Goal: Transaction & Acquisition: Book appointment/travel/reservation

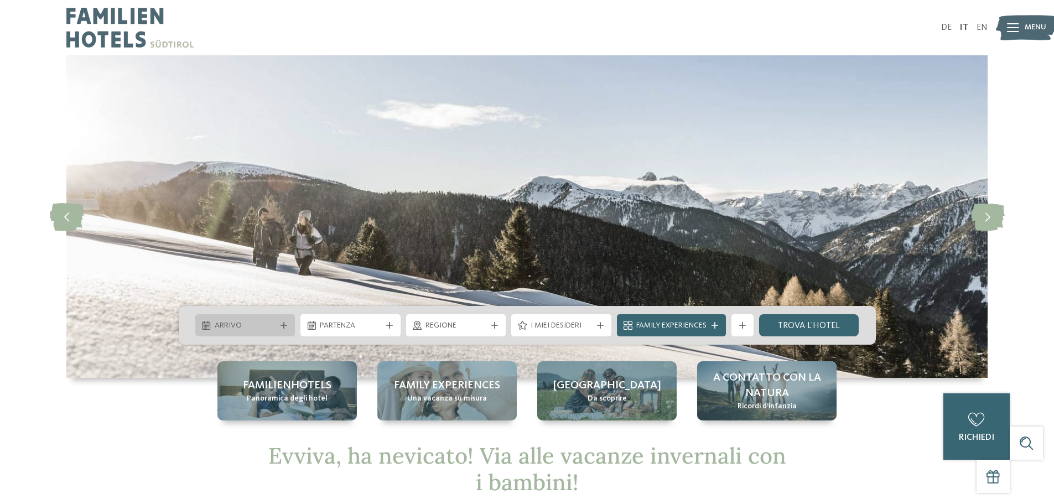
click at [255, 330] on span "Arrivo" at bounding box center [245, 325] width 61 height 11
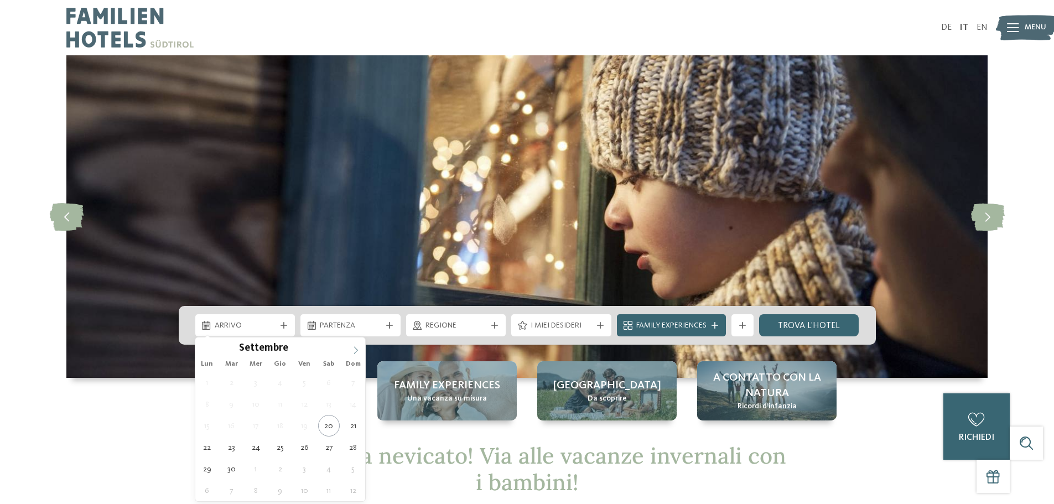
click at [352, 350] on icon at bounding box center [356, 350] width 8 height 8
type div "27.12.2025"
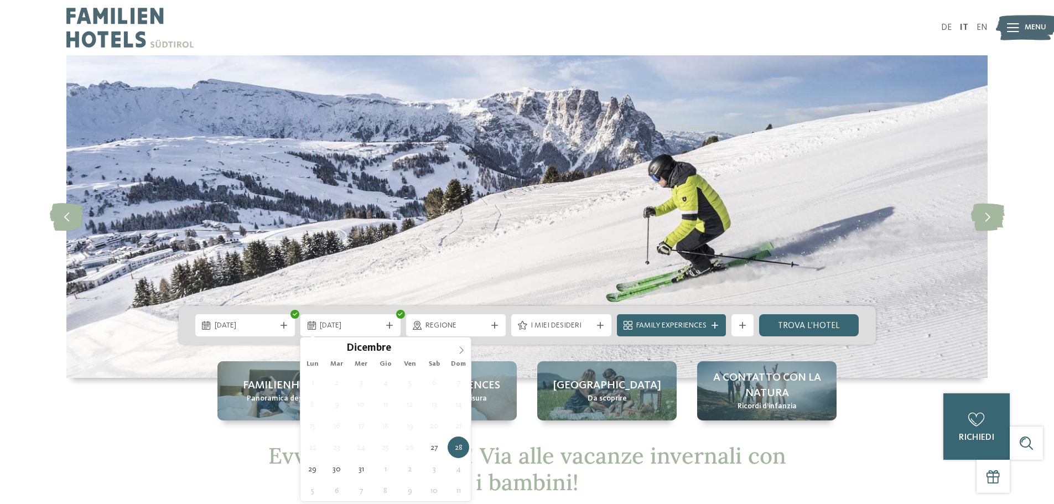
type input "****"
click at [460, 350] on icon at bounding box center [462, 350] width 8 height 8
type div "03.01.2026"
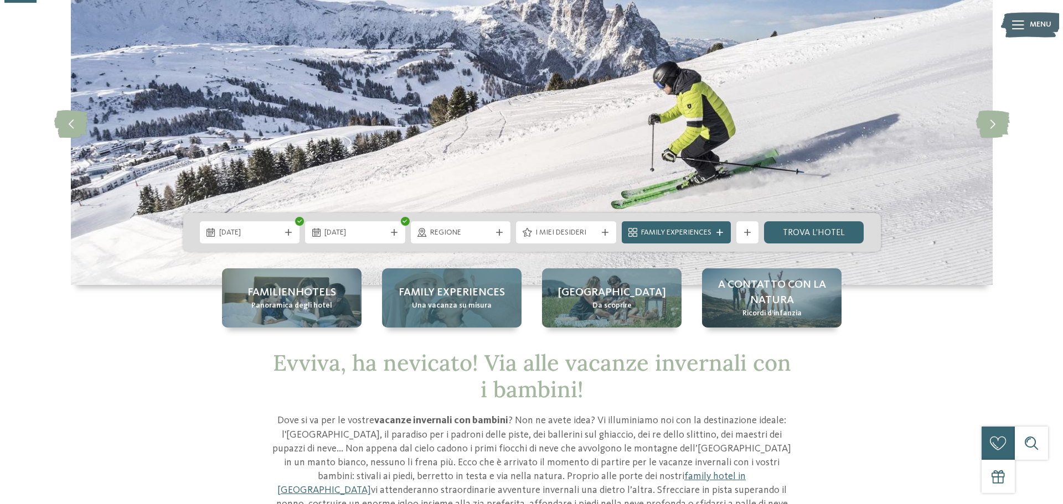
scroll to position [111, 0]
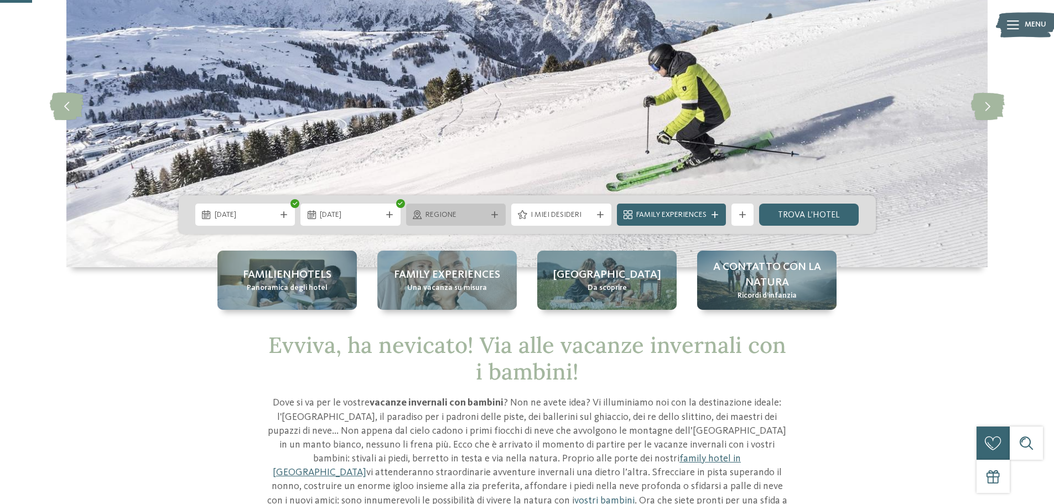
click at [488, 220] on div "Regione" at bounding box center [456, 215] width 67 height 12
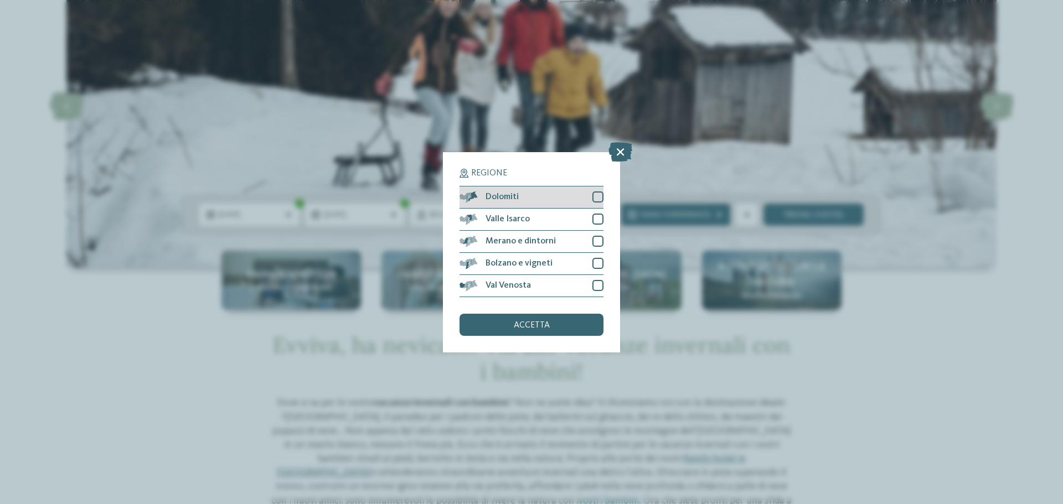
click at [600, 193] on div at bounding box center [597, 197] width 11 height 11
click at [596, 217] on div at bounding box center [597, 219] width 11 height 11
click at [598, 241] on div at bounding box center [597, 241] width 11 height 11
click at [598, 261] on div at bounding box center [597, 263] width 11 height 11
click at [596, 277] on div "Val Venosta" at bounding box center [531, 286] width 144 height 22
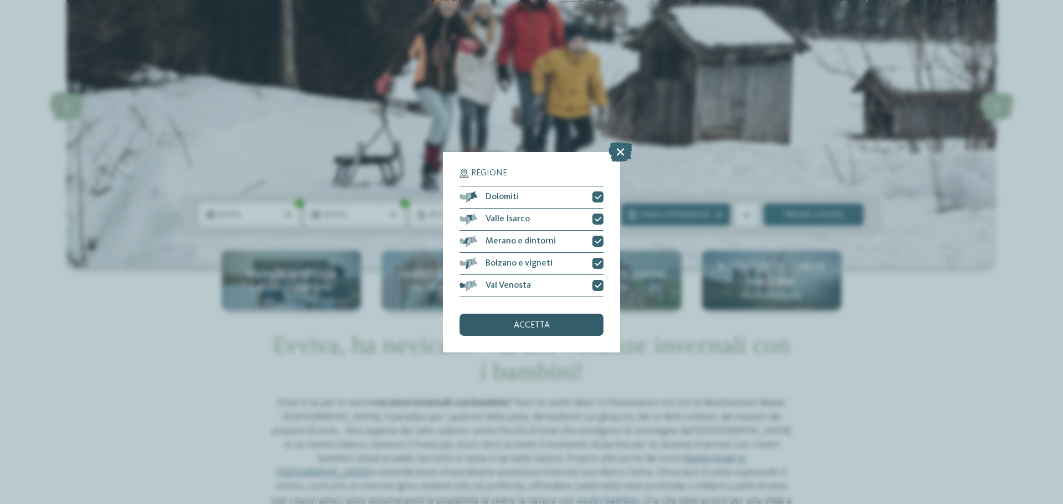
click at [559, 323] on div "accetta" at bounding box center [531, 325] width 144 height 22
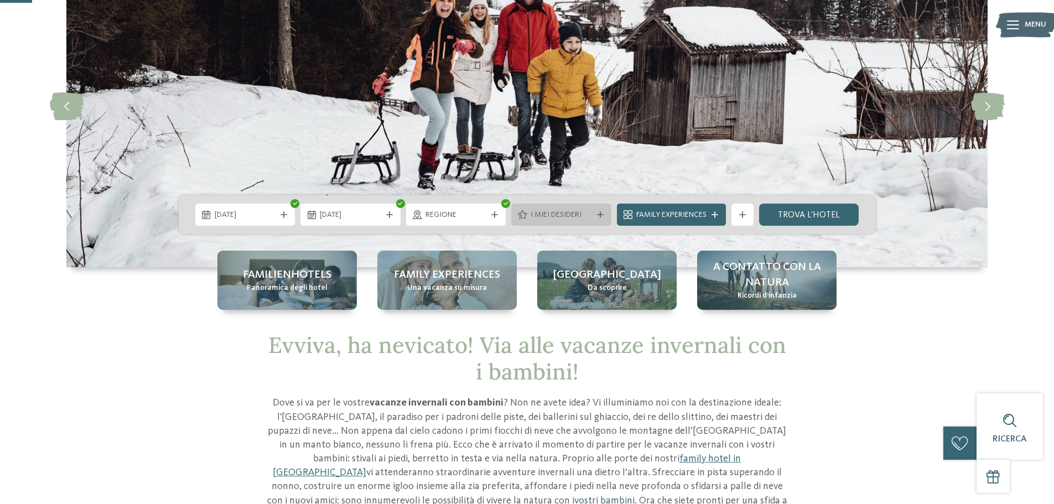
click at [572, 218] on span "I miei desideri" at bounding box center [561, 215] width 61 height 11
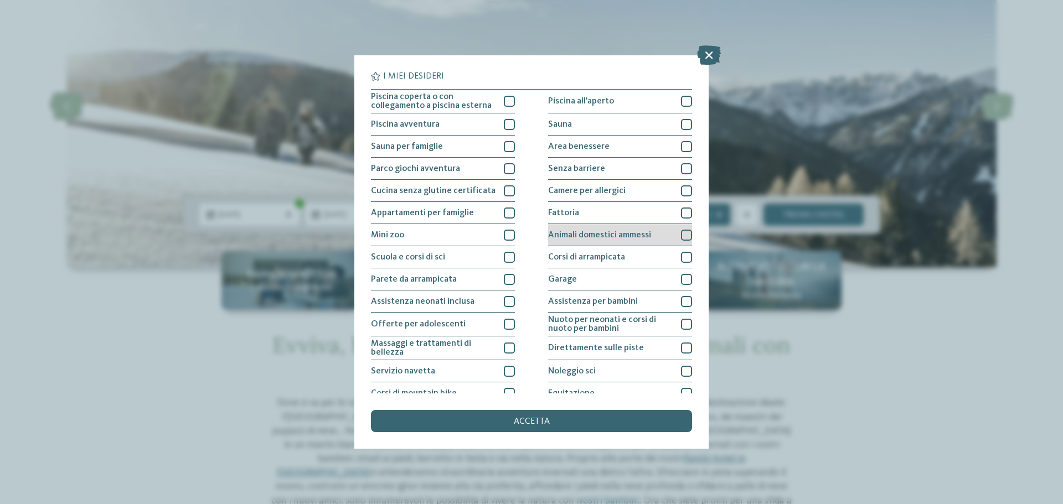
click at [681, 238] on div at bounding box center [686, 235] width 11 height 11
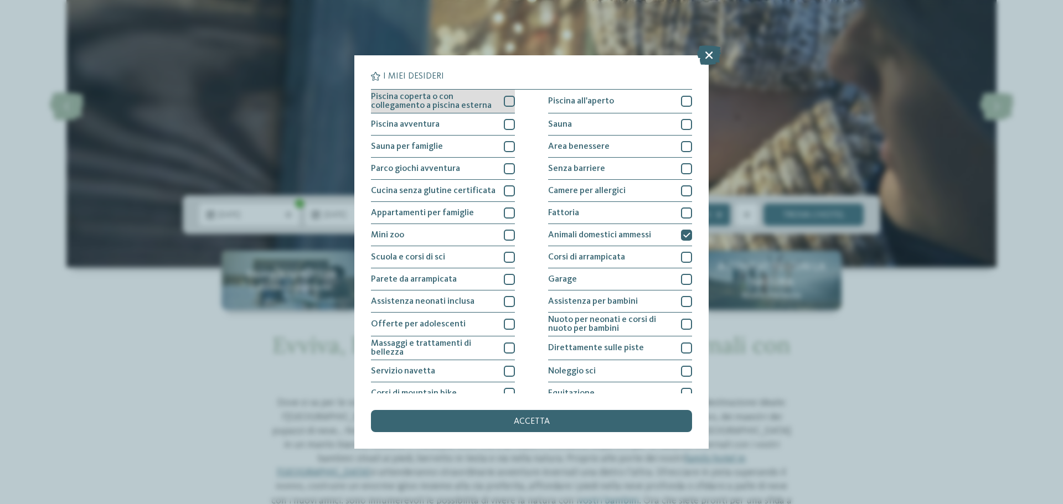
click at [505, 101] on div at bounding box center [509, 101] width 11 height 11
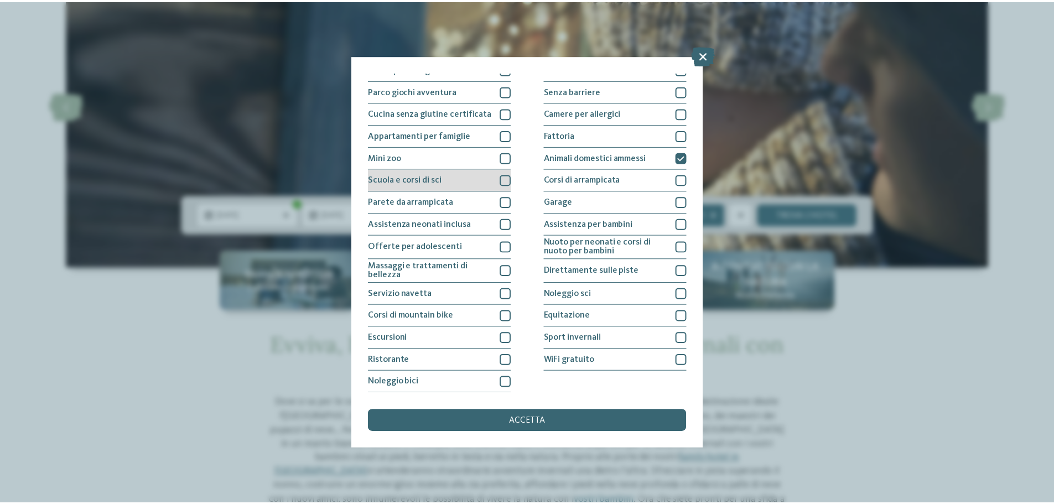
scroll to position [0, 0]
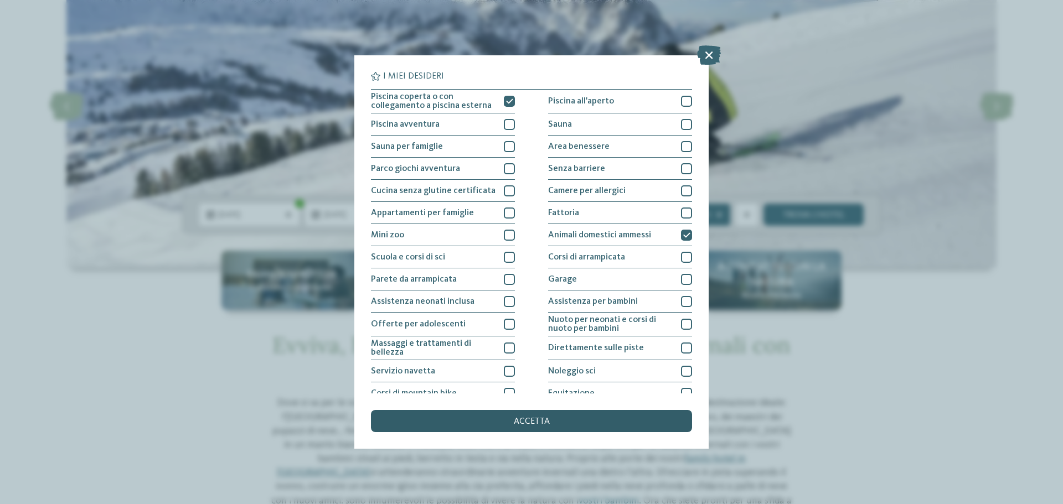
click at [551, 423] on div "accetta" at bounding box center [531, 421] width 321 height 22
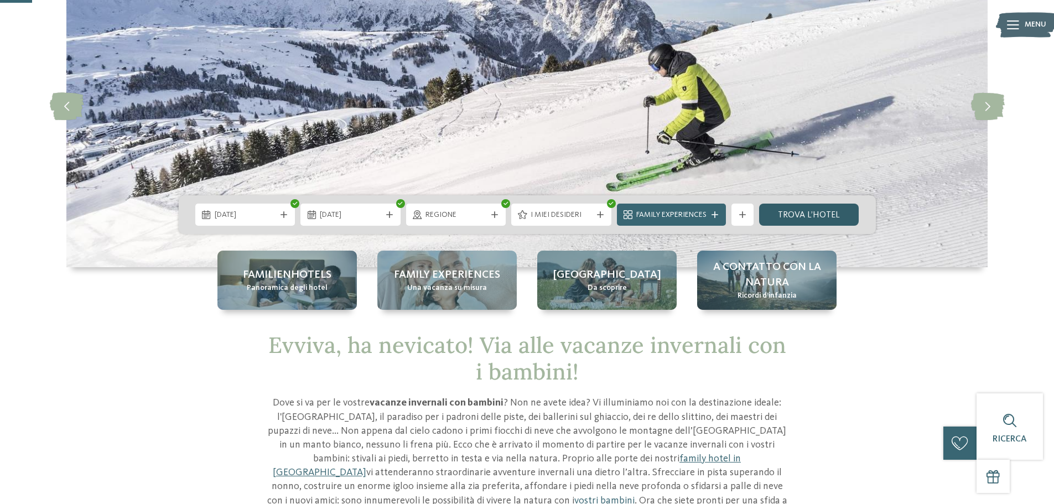
click at [820, 215] on link "trova l’hotel" at bounding box center [809, 215] width 100 height 22
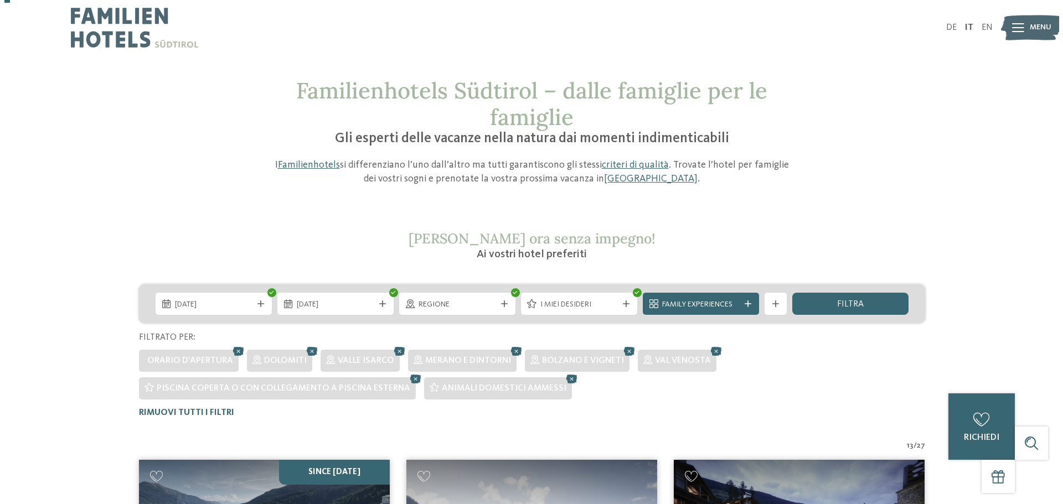
scroll to position [111, 0]
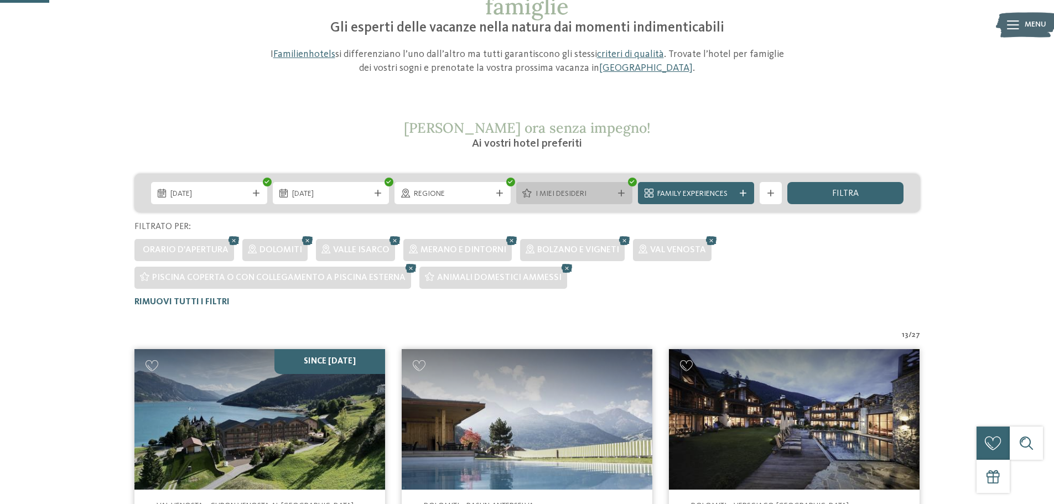
click at [626, 195] on div at bounding box center [621, 193] width 11 height 7
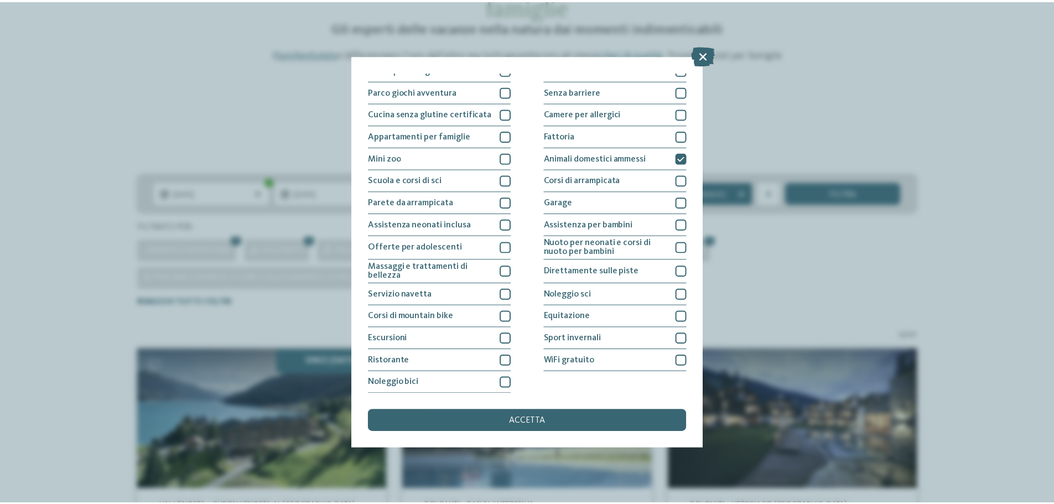
scroll to position [77, 0]
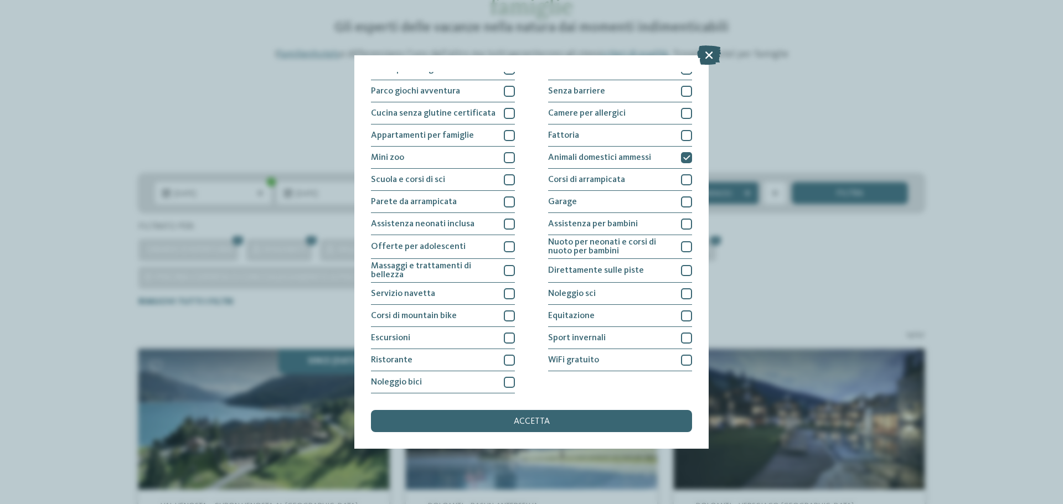
click at [706, 58] on icon at bounding box center [709, 54] width 24 height 19
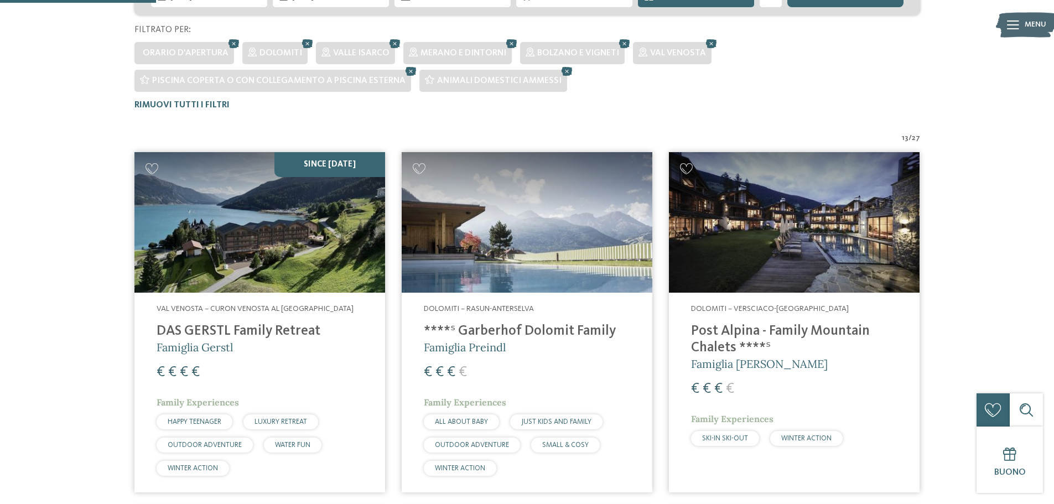
scroll to position [387, 0]
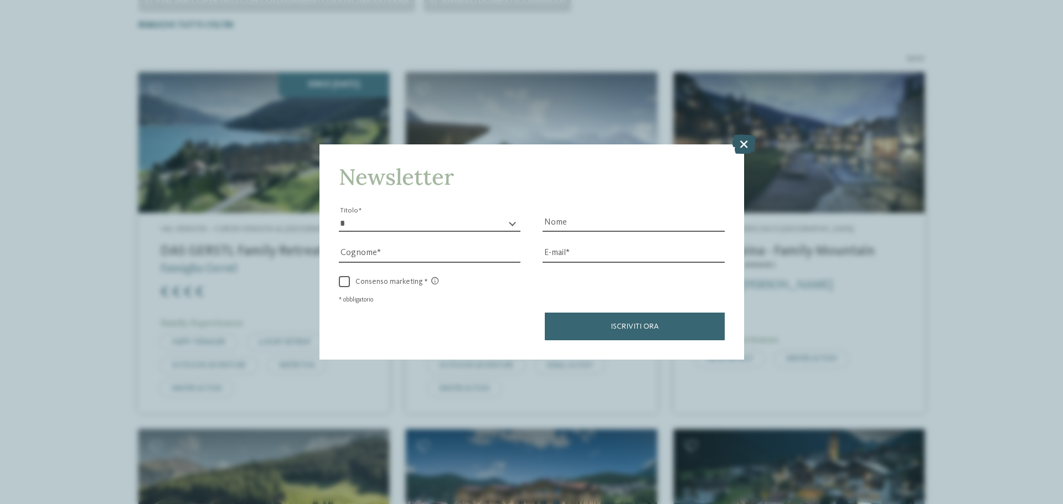
click at [742, 147] on icon at bounding box center [744, 143] width 24 height 19
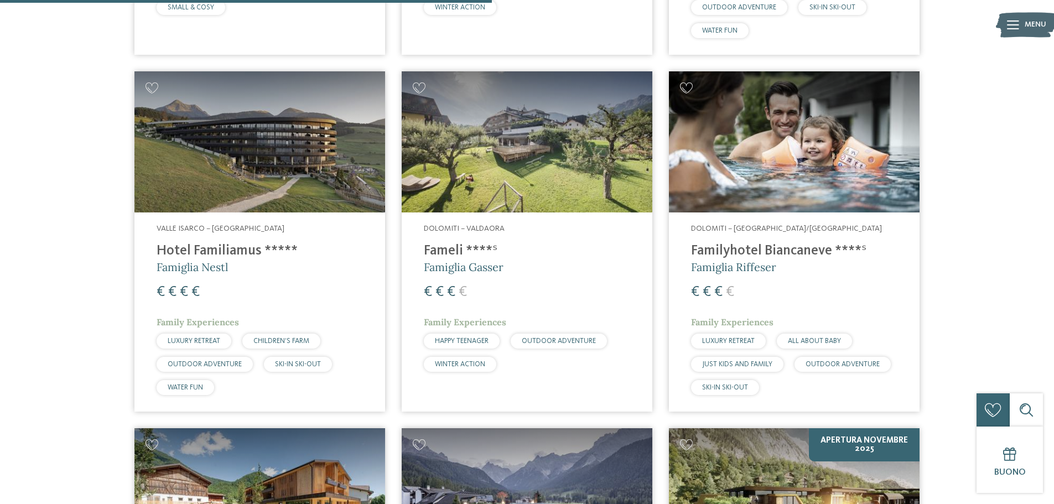
scroll to position [1107, 0]
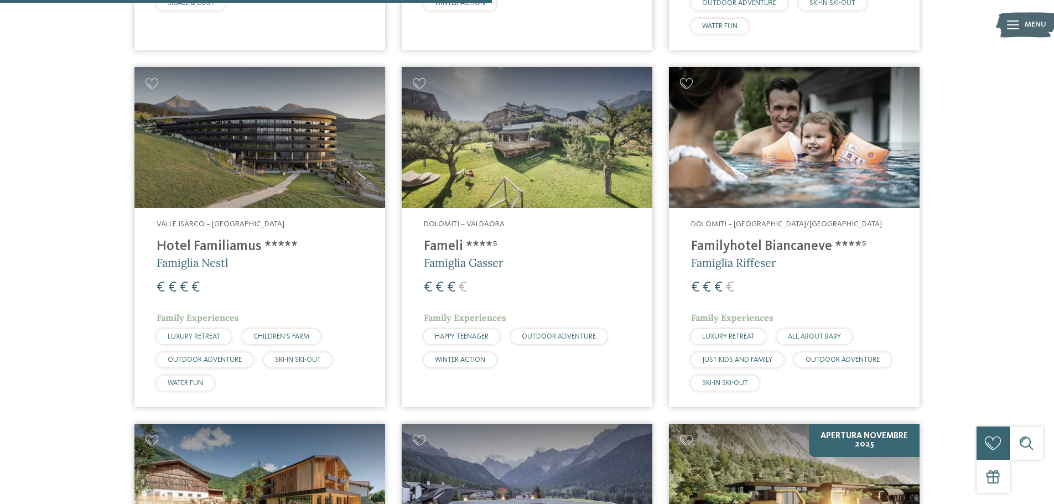
click at [756, 177] on img at bounding box center [794, 137] width 251 height 141
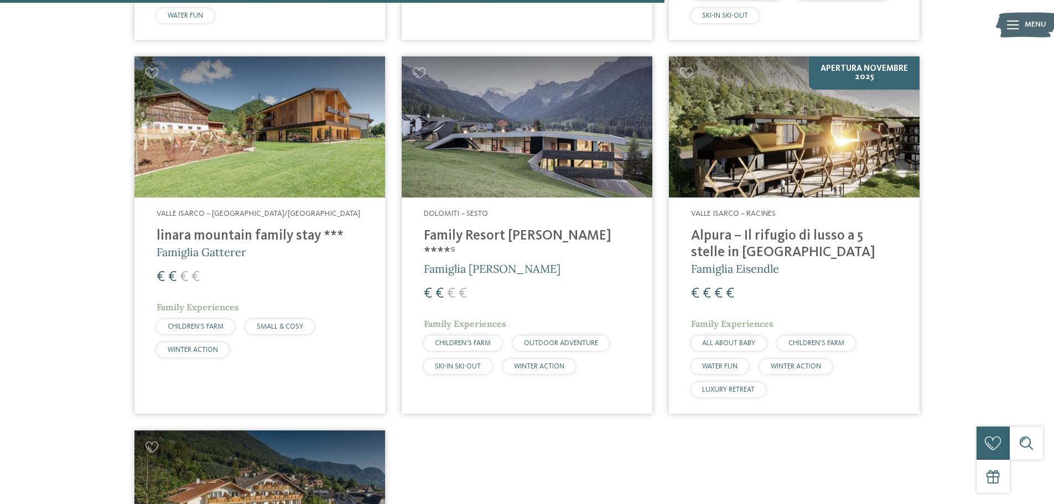
scroll to position [1494, 0]
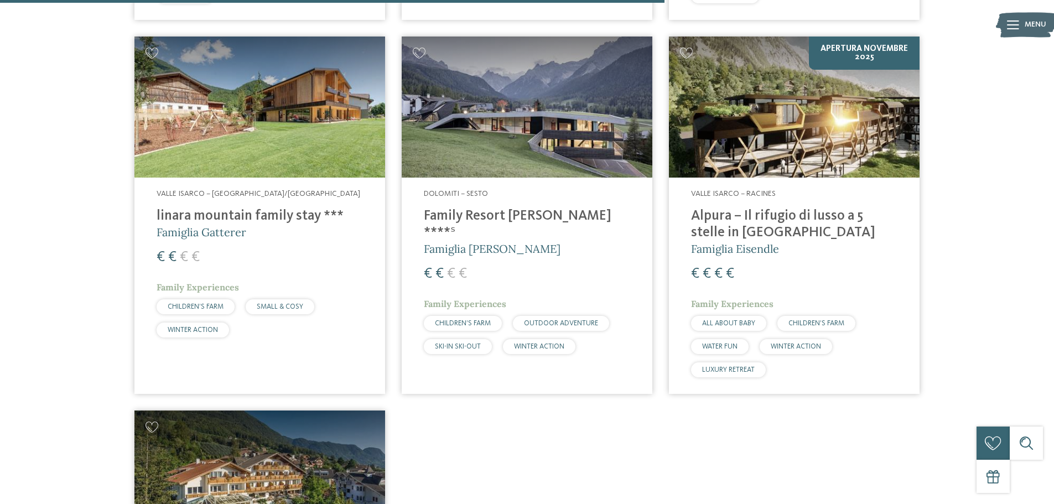
click at [260, 131] on img at bounding box center [259, 107] width 251 height 141
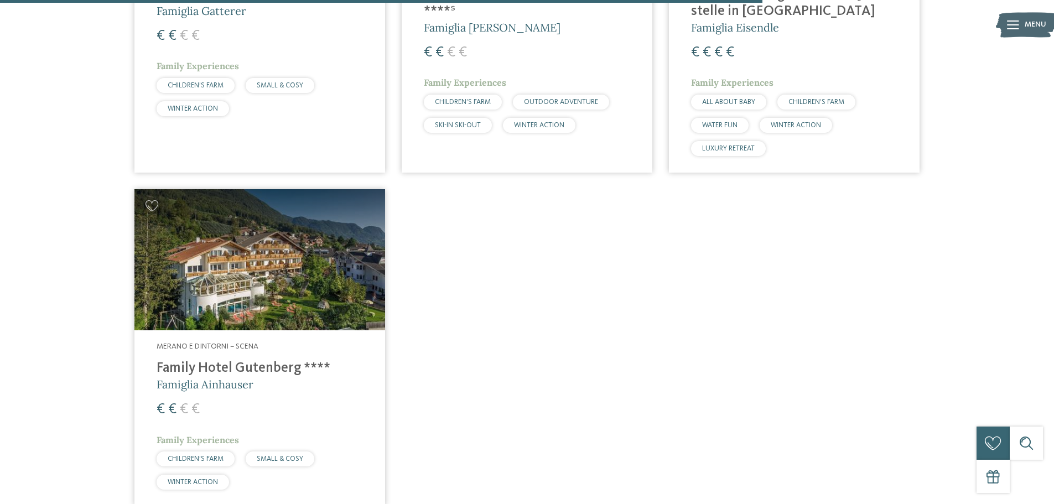
click at [301, 328] on img at bounding box center [259, 259] width 251 height 141
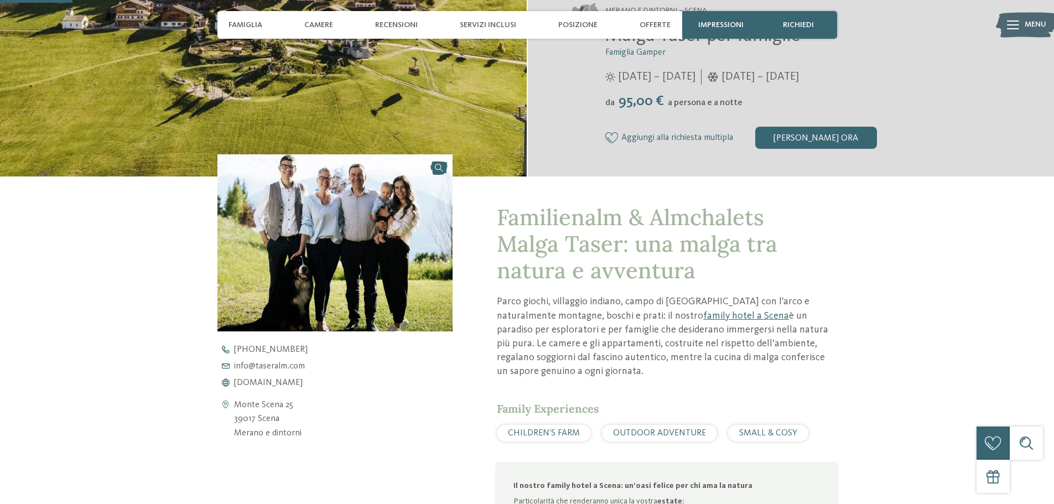
scroll to position [277, 0]
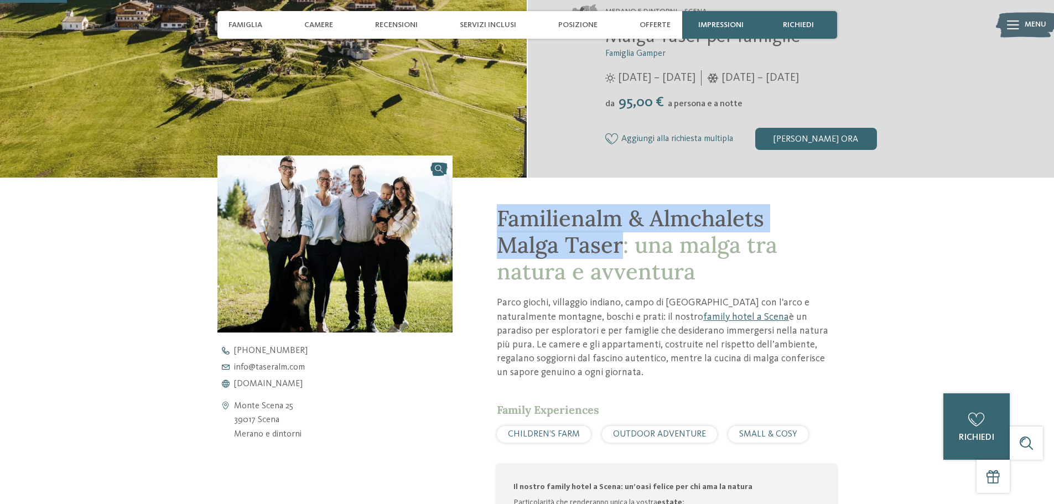
drag, startPoint x: 502, startPoint y: 215, endPoint x: 625, endPoint y: 237, distance: 125.0
click at [625, 237] on span "Familienalm & Almchalets Malga Taser: una malga tra natura e avventura" at bounding box center [637, 244] width 281 height 81
copy span "Familienalm & Almchalets Malga Taser"
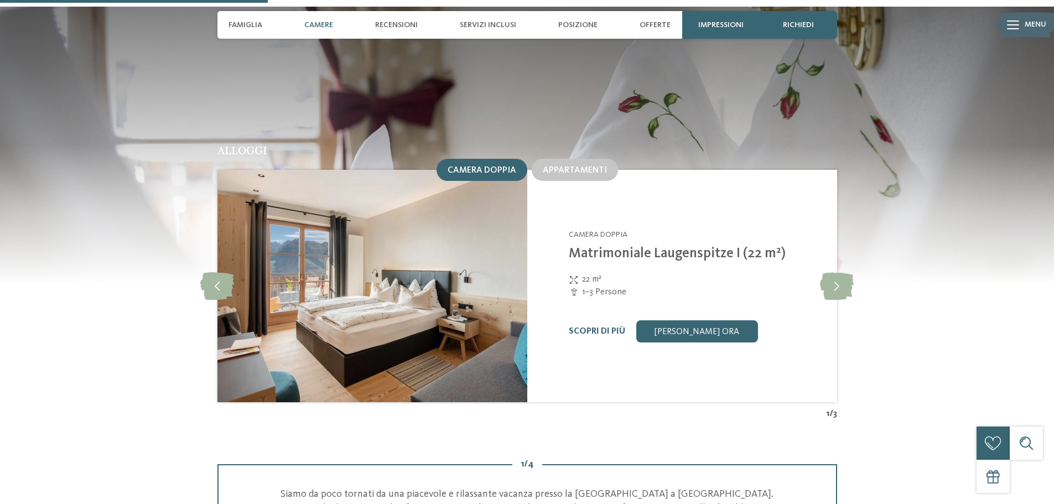
scroll to position [1107, 0]
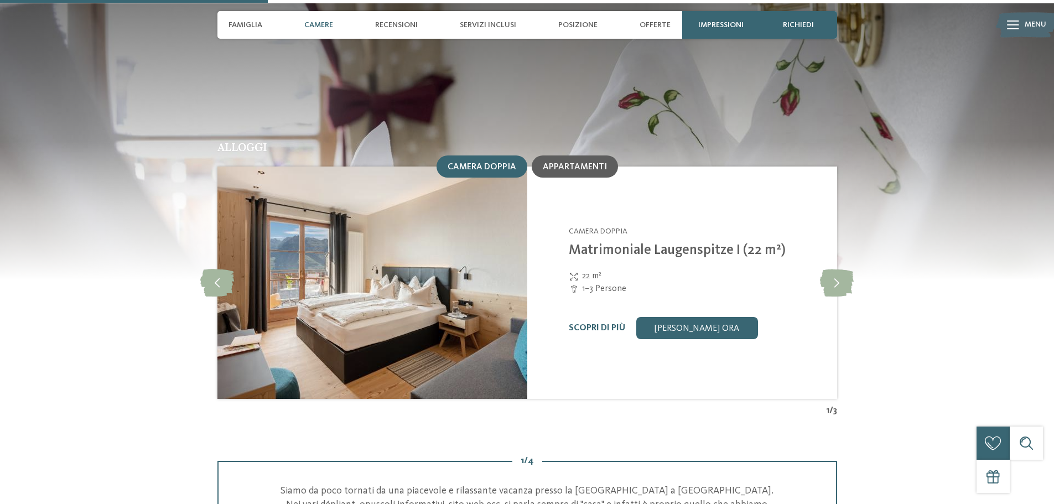
click at [569, 163] on span "Appartamenti" at bounding box center [575, 167] width 64 height 9
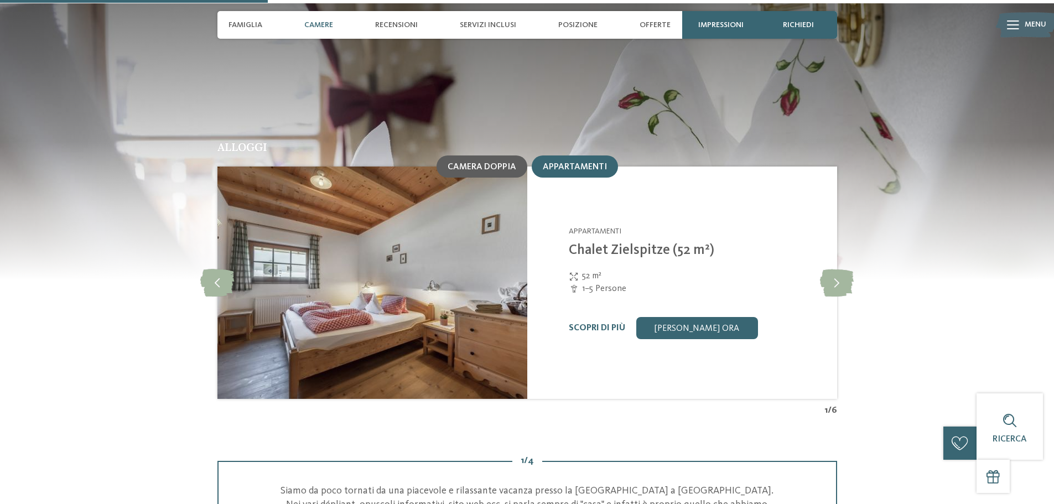
click at [463, 162] on div "Camera doppia" at bounding box center [482, 167] width 69 height 10
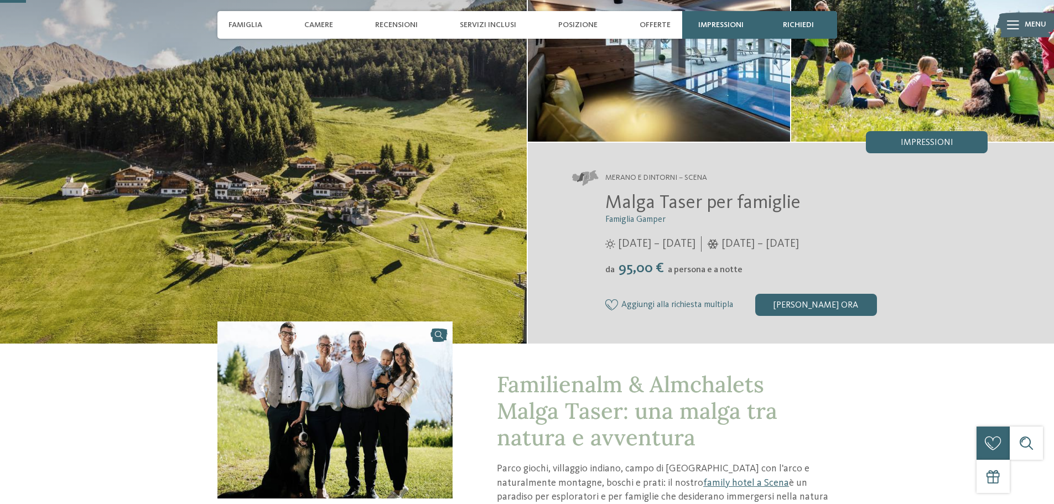
scroll to position [55, 0]
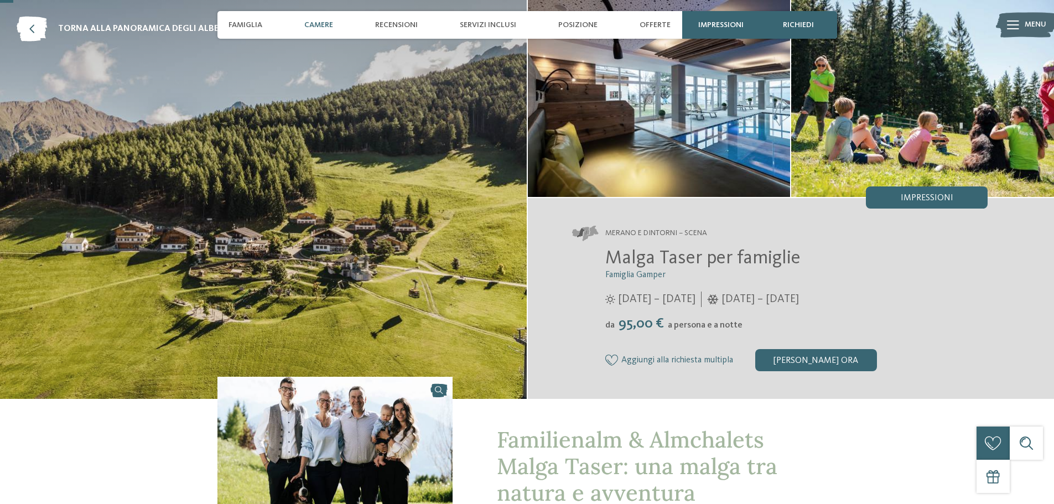
click at [324, 24] on span "Camere" at bounding box center [318, 24] width 29 height 9
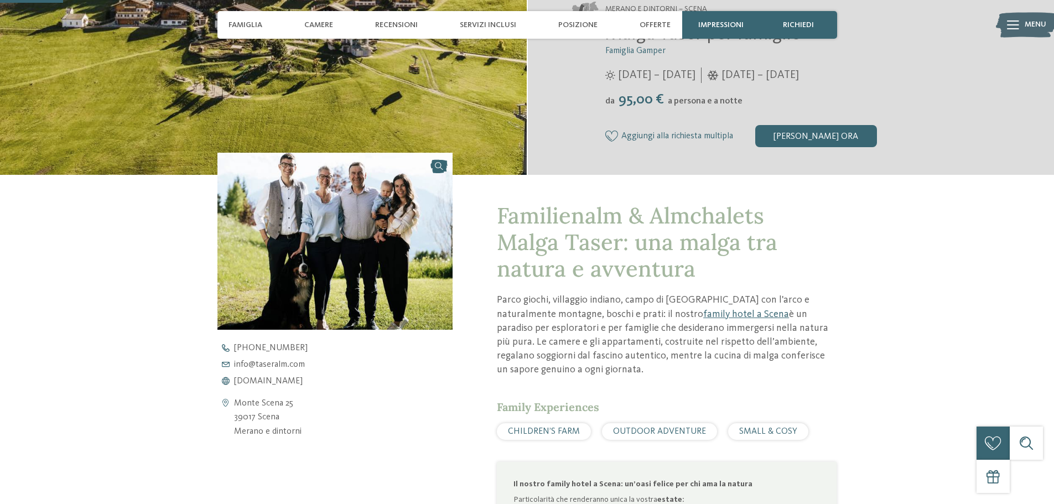
scroll to position [261, 0]
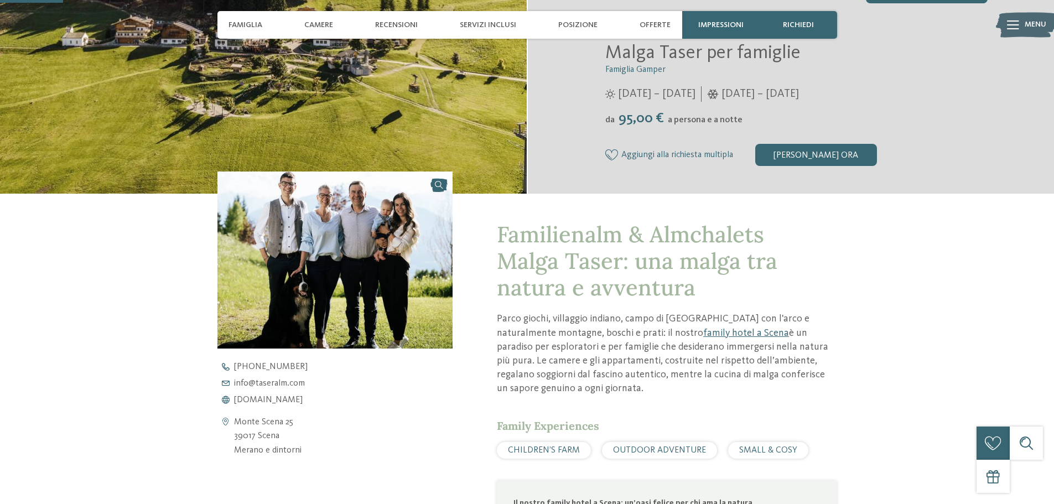
click at [545, 261] on span "Familienalm & Almchalets Malga Taser: una malga tra natura e avventura" at bounding box center [637, 260] width 281 height 81
click at [294, 295] on img at bounding box center [336, 260] width 236 height 177
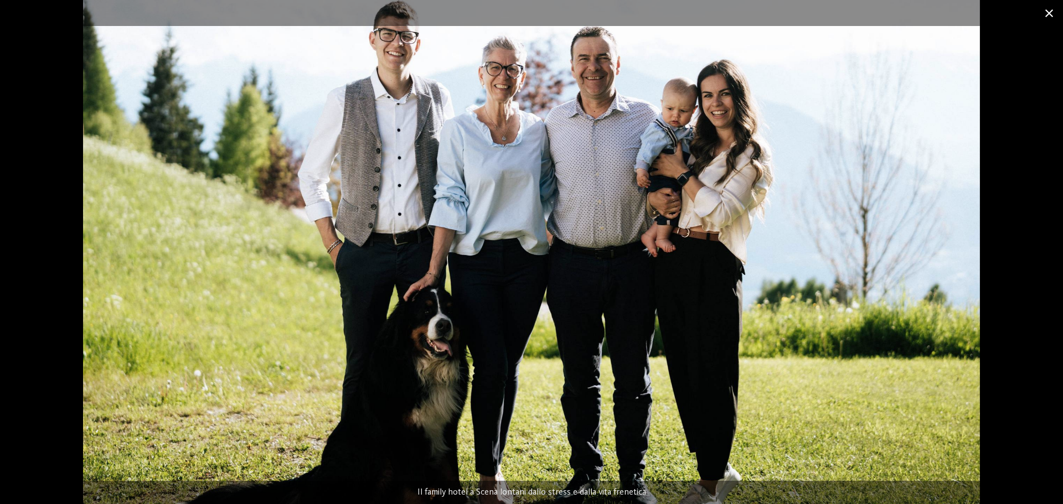
click at [1049, 13] on span at bounding box center [1049, 13] width 28 height 26
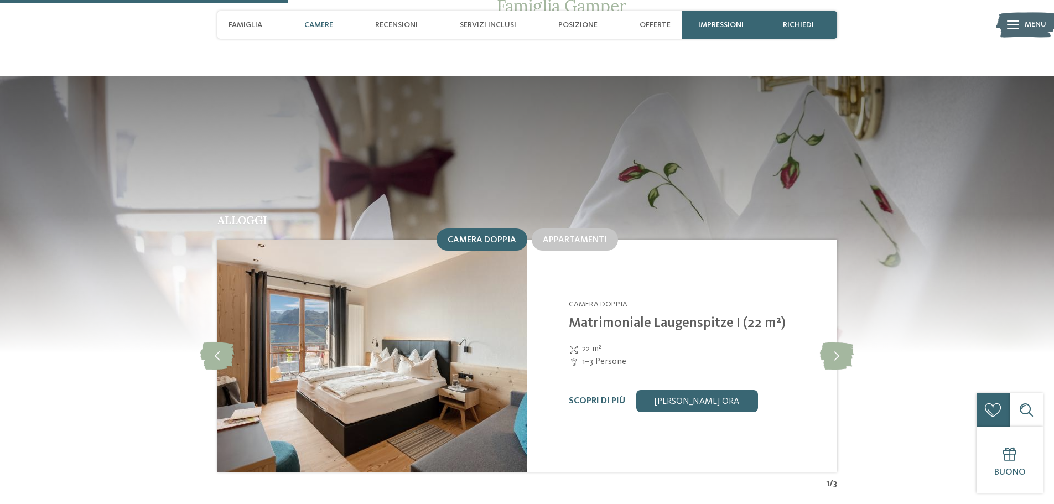
scroll to position [1202, 0]
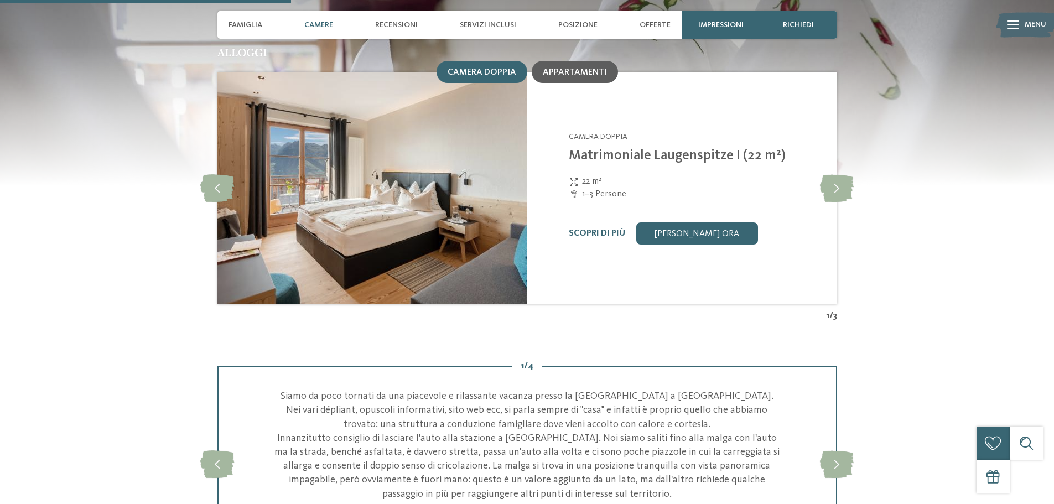
click at [589, 68] on span "Appartamenti" at bounding box center [575, 72] width 64 height 9
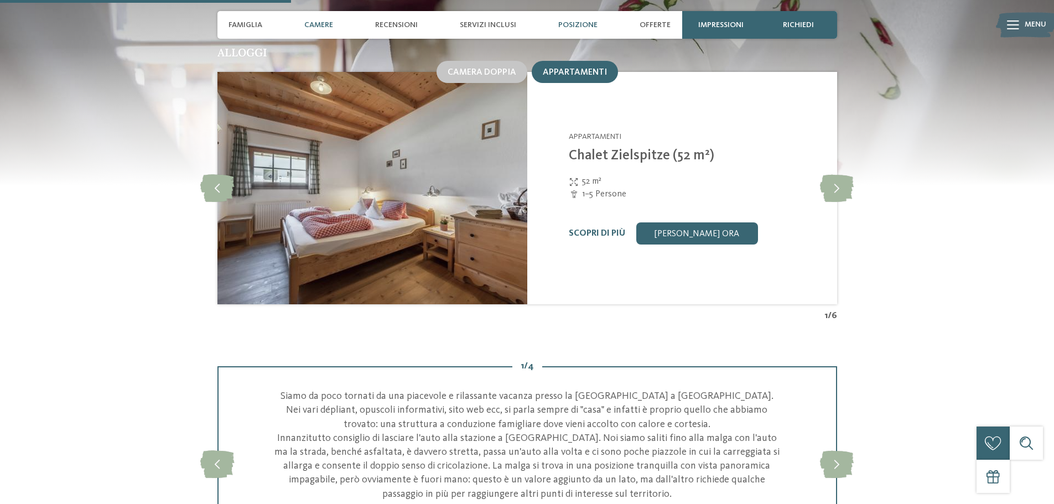
click at [568, 29] on span "Posizione" at bounding box center [577, 24] width 39 height 9
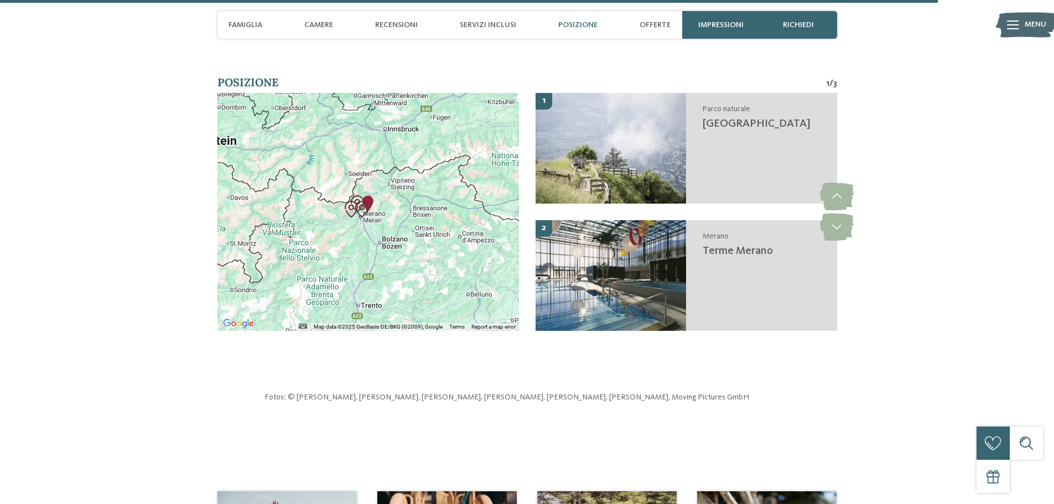
scroll to position [3927, 0]
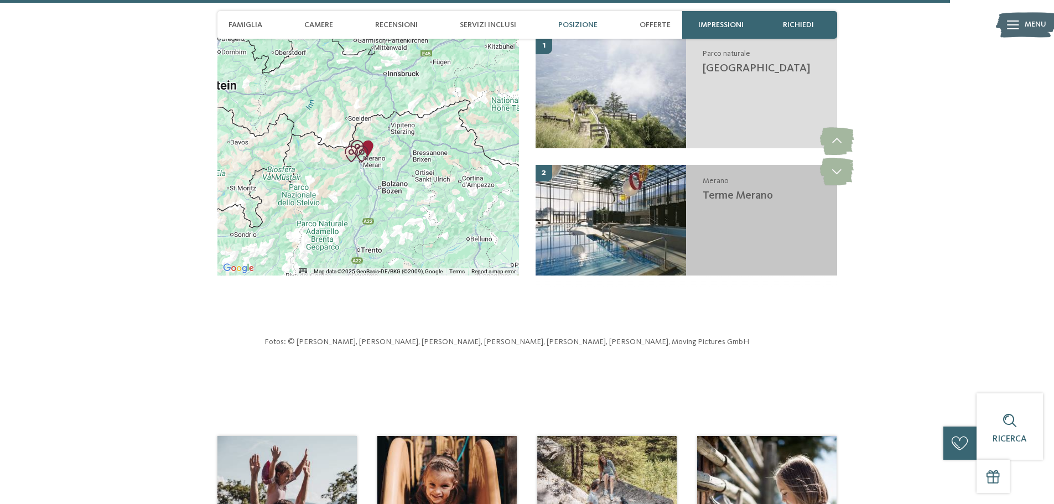
click at [646, 228] on img at bounding box center [611, 220] width 151 height 111
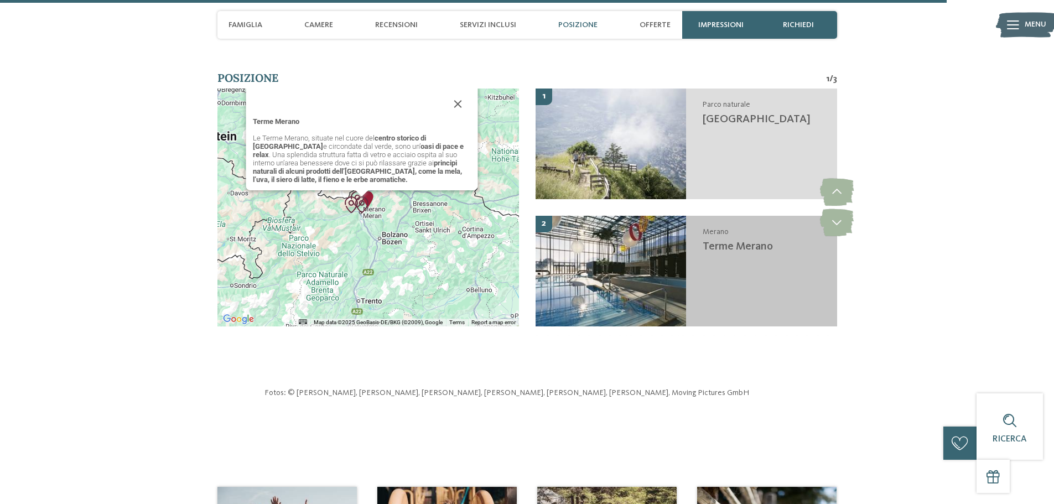
scroll to position [3872, 0]
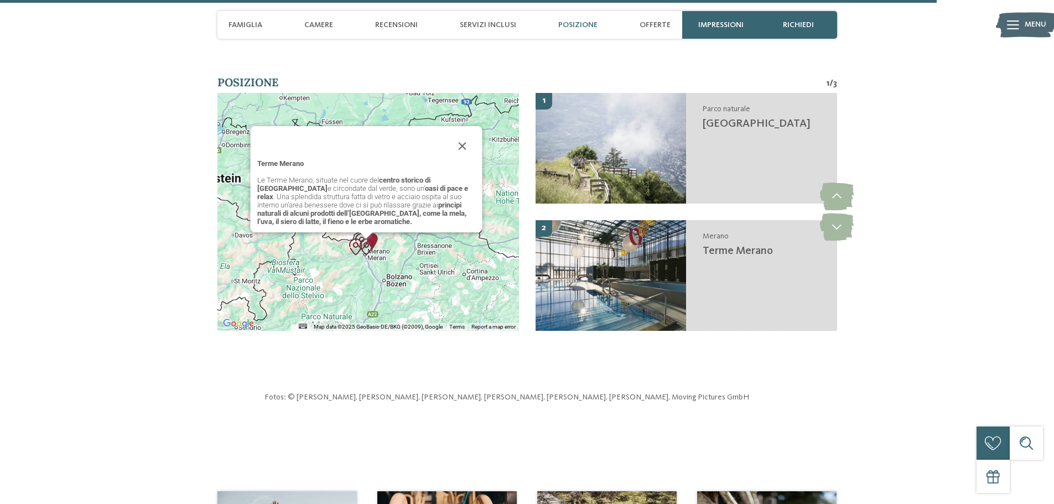
click at [459, 133] on button "Close" at bounding box center [462, 146] width 27 height 27
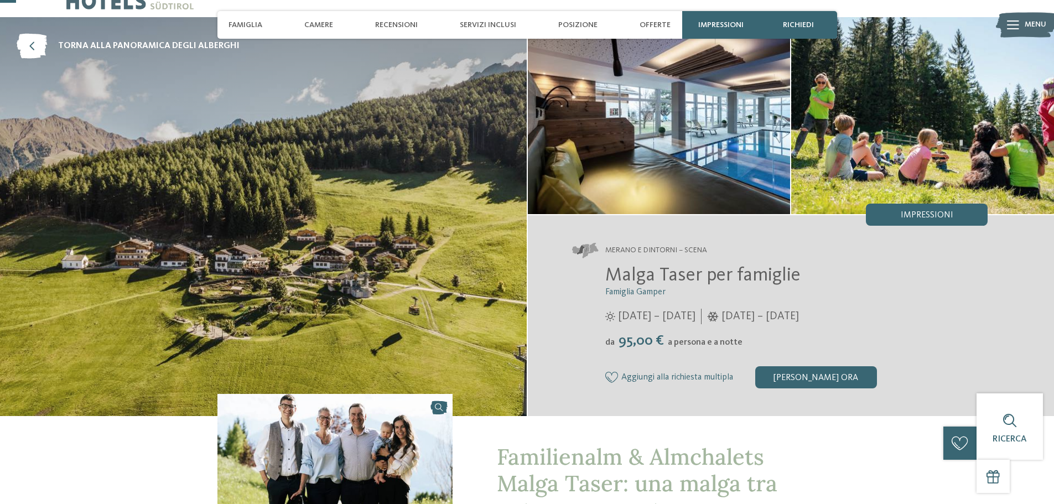
scroll to position [0, 0]
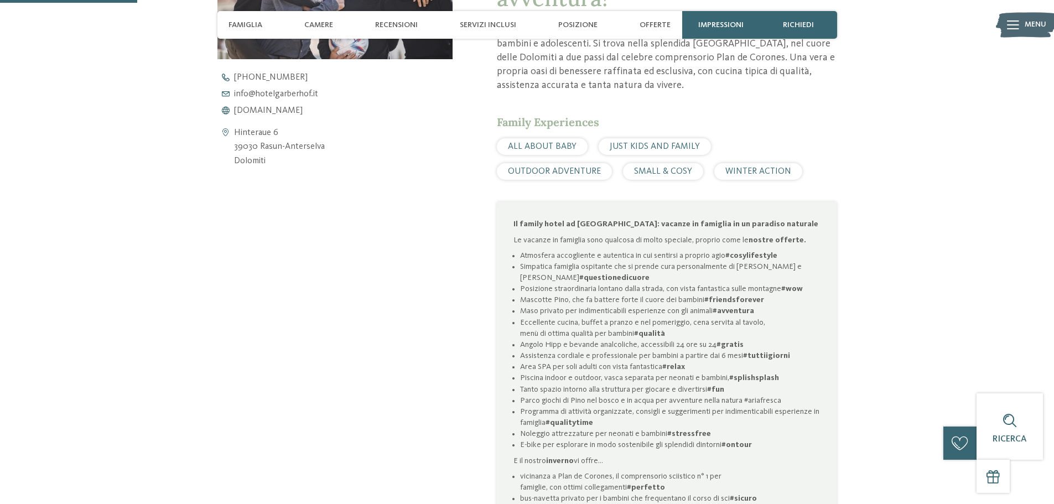
scroll to position [553, 0]
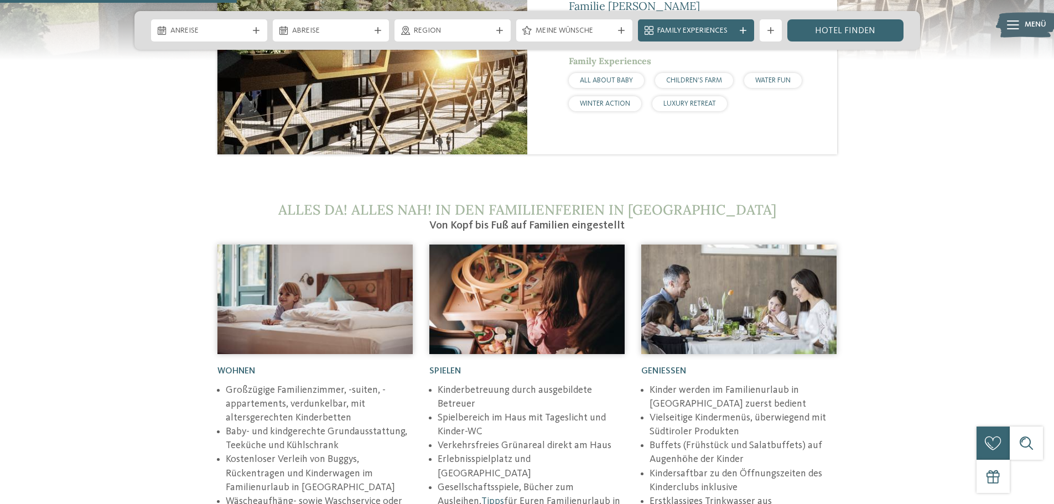
scroll to position [1384, 0]
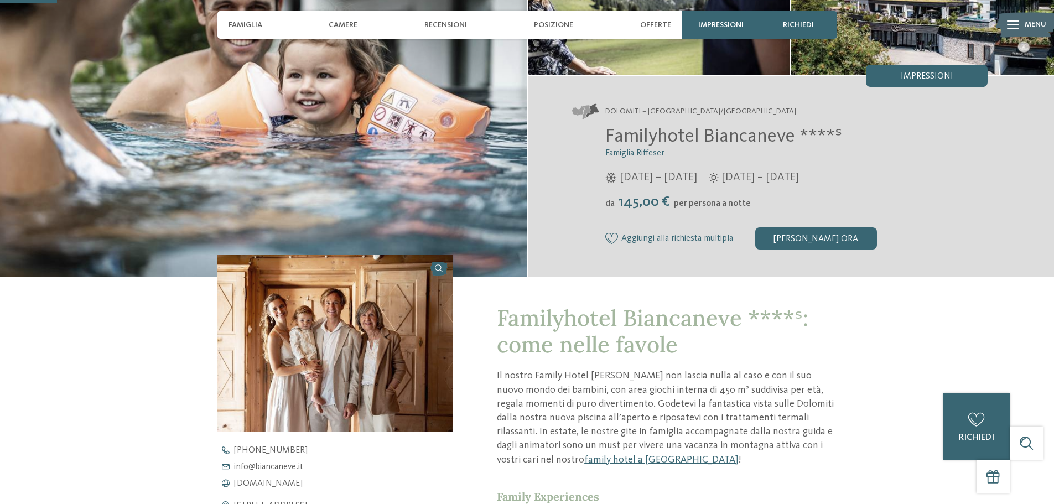
scroll to position [166, 0]
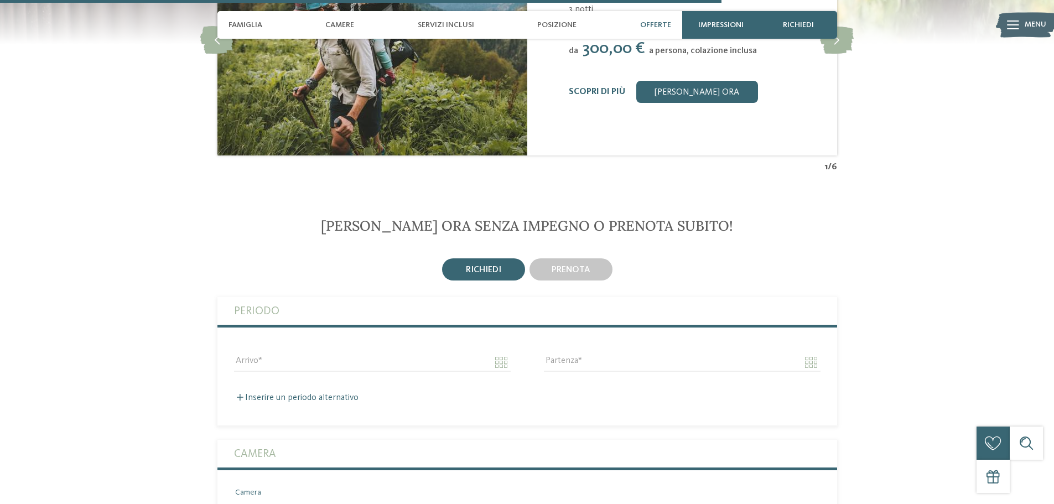
scroll to position [2435, 0]
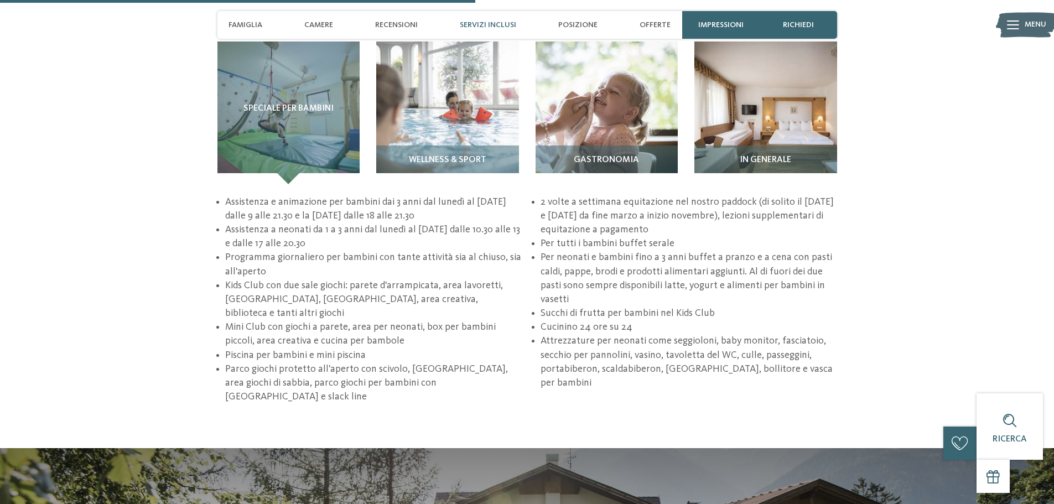
scroll to position [1494, 0]
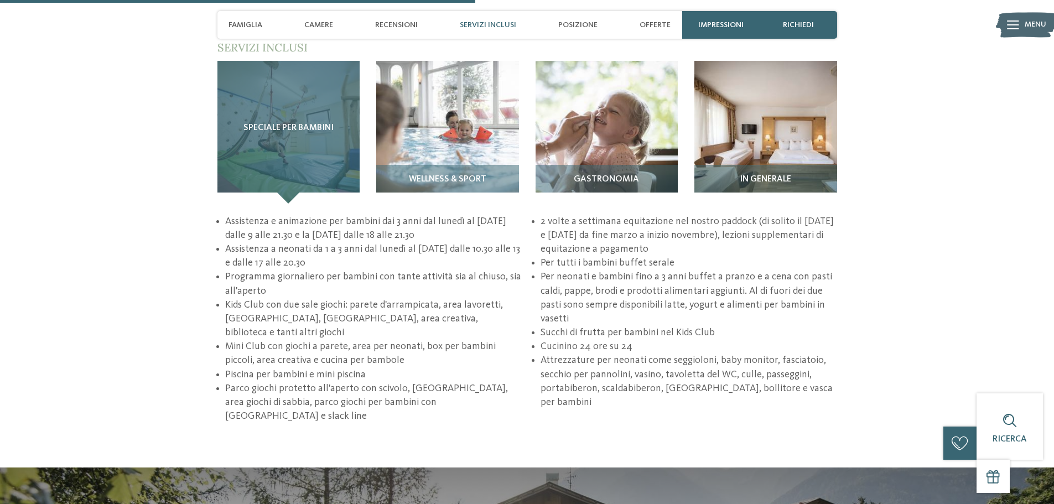
click at [299, 123] on span "Speciale per bambini" at bounding box center [289, 128] width 90 height 10
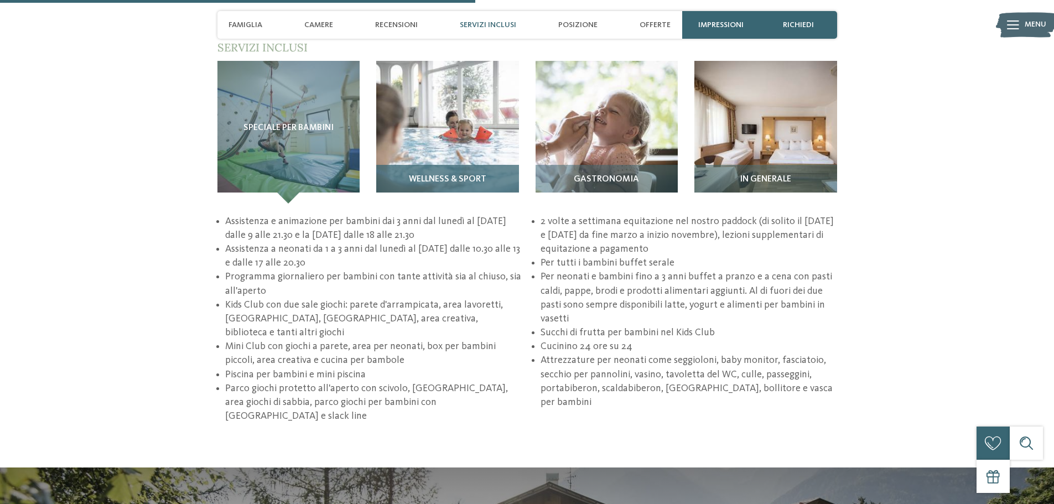
click at [454, 118] on img at bounding box center [447, 132] width 143 height 143
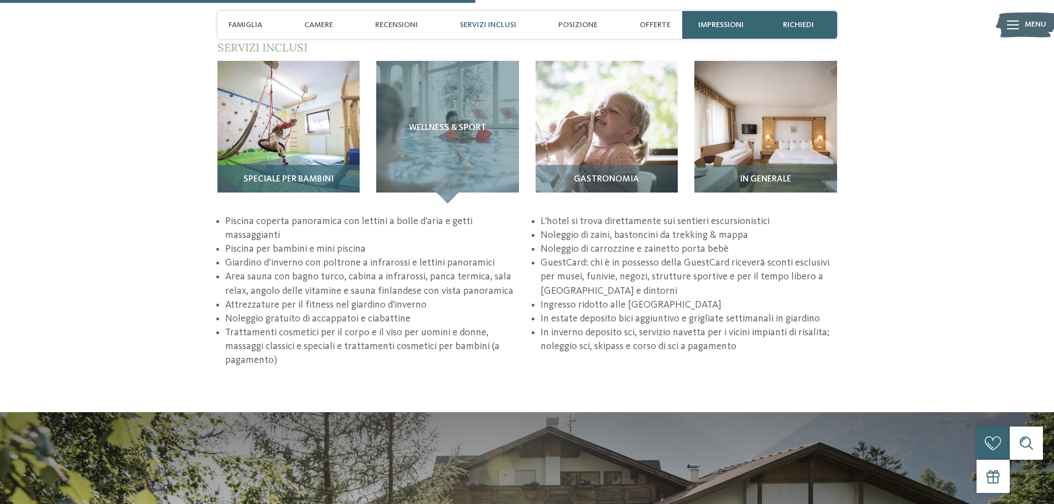
click at [260, 100] on img at bounding box center [289, 132] width 143 height 143
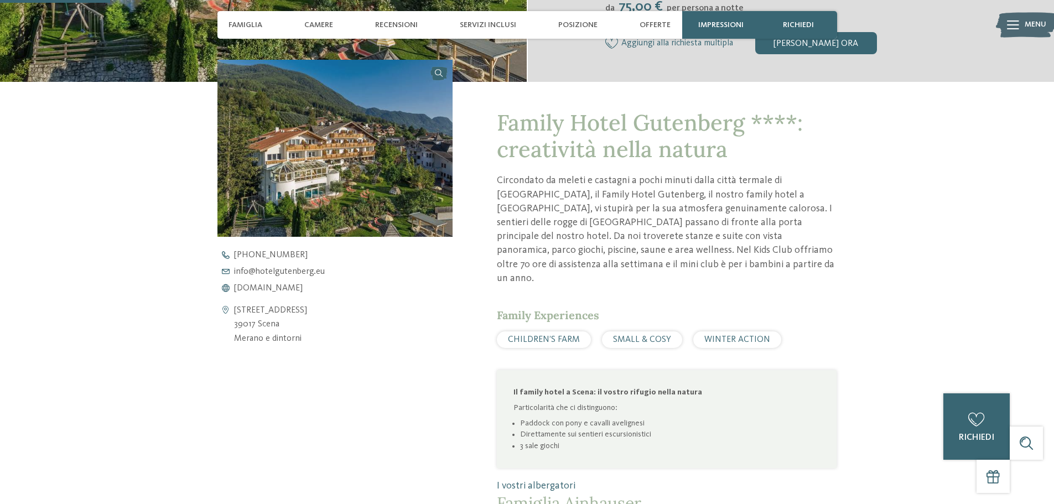
scroll to position [387, 0]
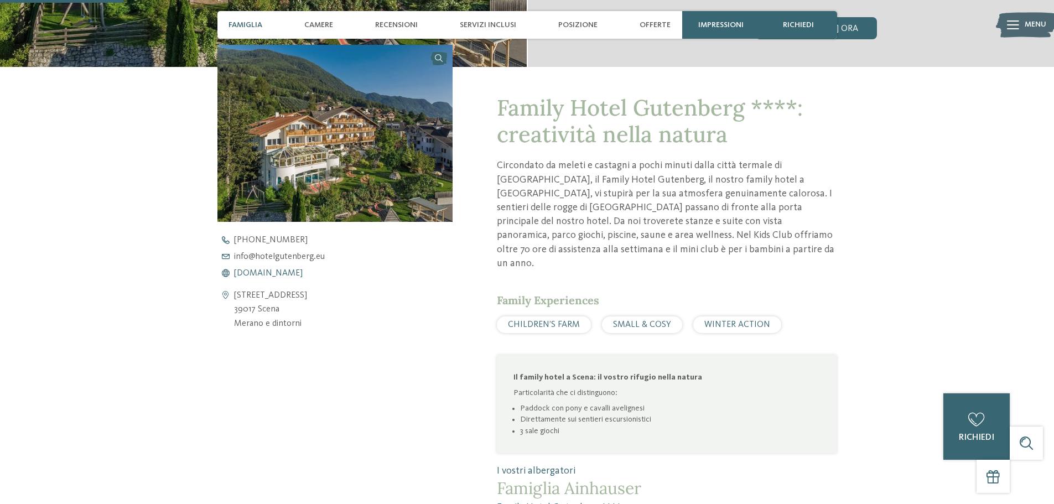
click at [265, 273] on span "www.hotelgutenberg.eu" at bounding box center [268, 273] width 69 height 9
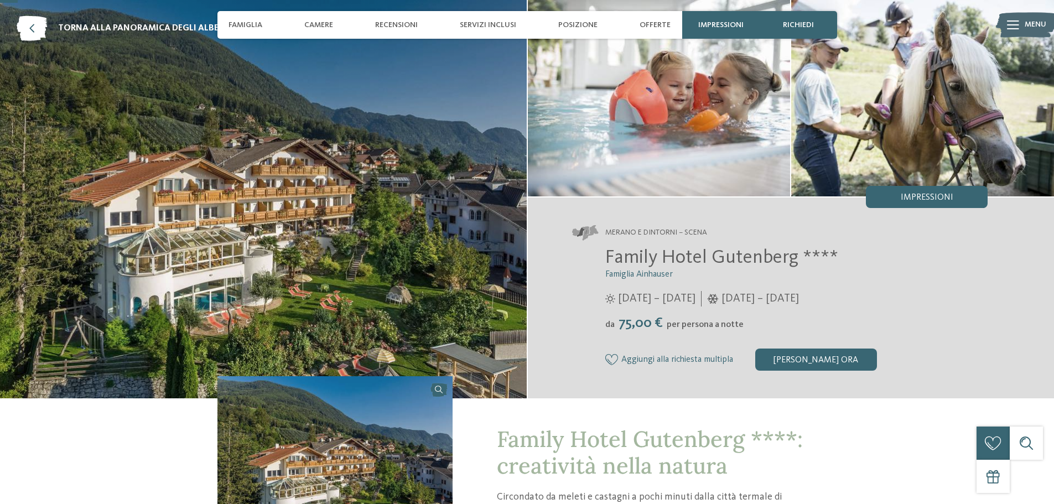
scroll to position [55, 0]
click at [816, 356] on div "[PERSON_NAME] ora" at bounding box center [817, 360] width 122 height 22
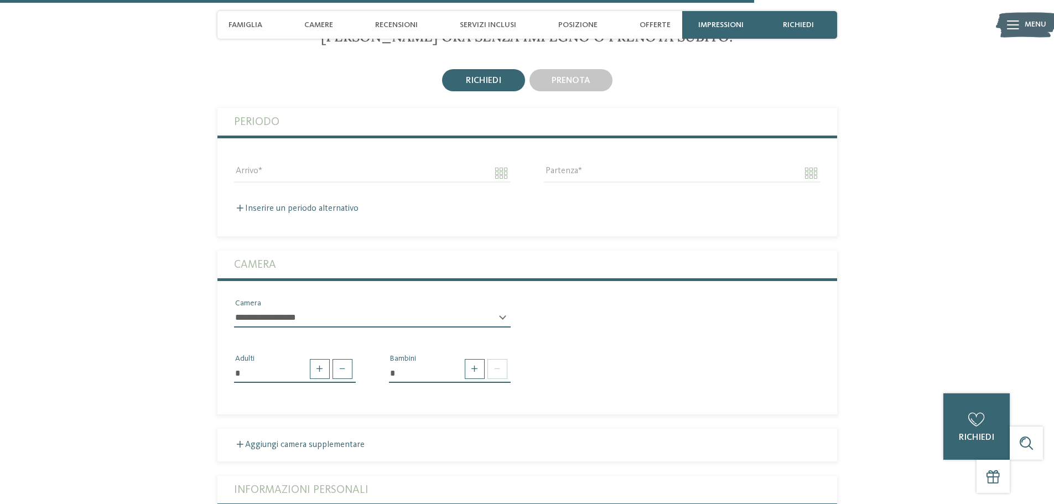
scroll to position [2365, 0]
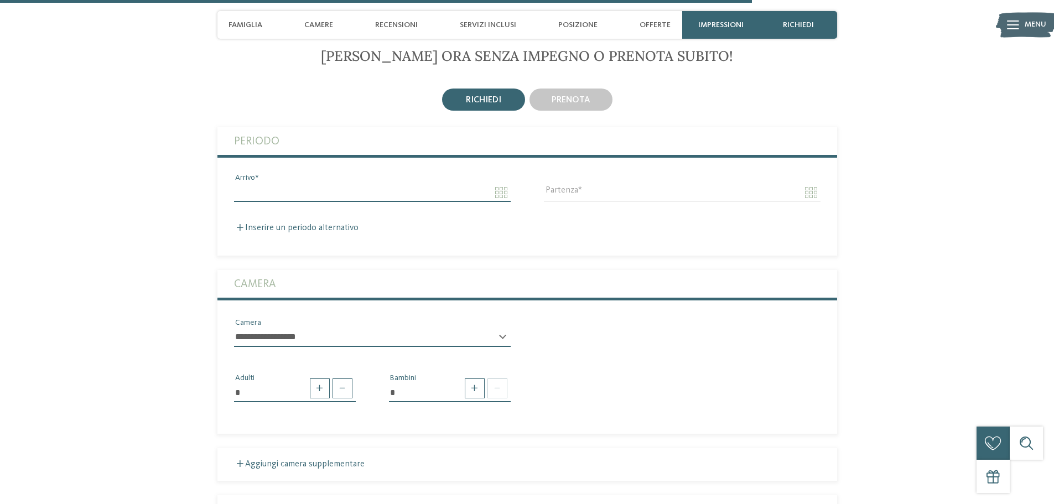
click at [498, 183] on input "Arrivo" at bounding box center [372, 192] width 277 height 19
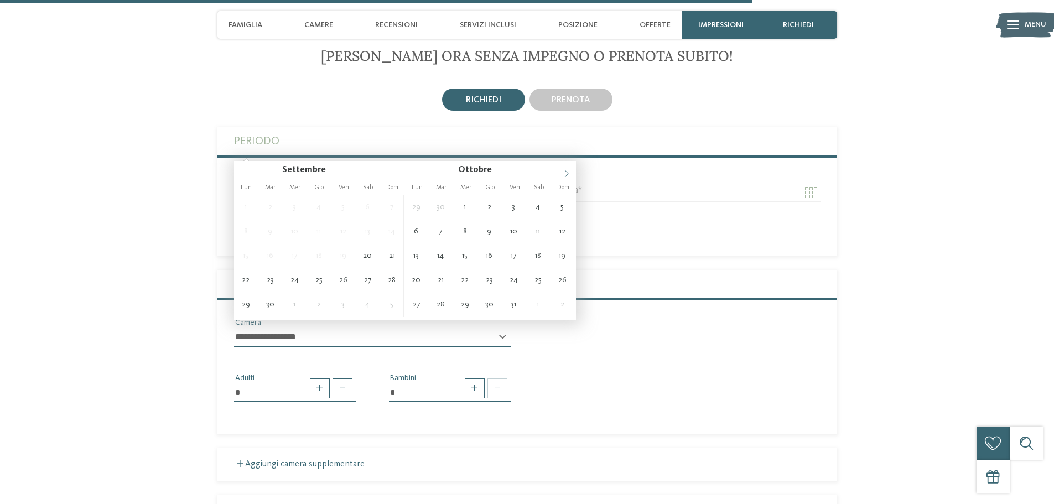
click at [564, 174] on icon at bounding box center [567, 174] width 8 height 8
type input "**********"
type input "****"
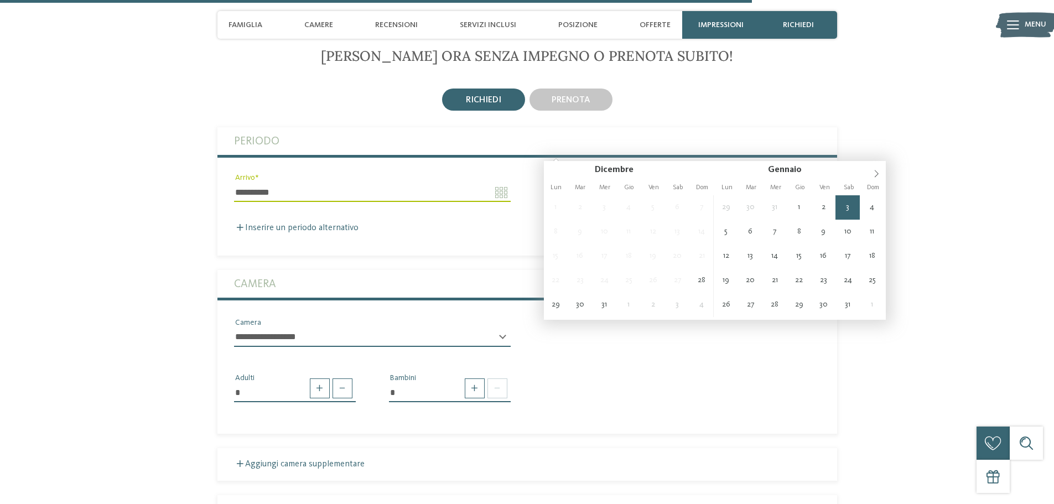
type input "**********"
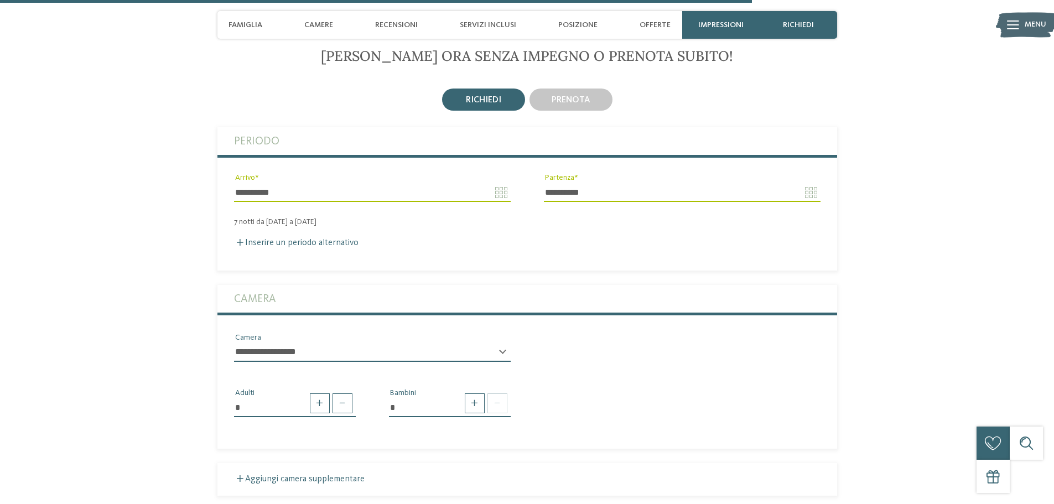
click at [501, 343] on div "**********" at bounding box center [372, 357] width 277 height 28
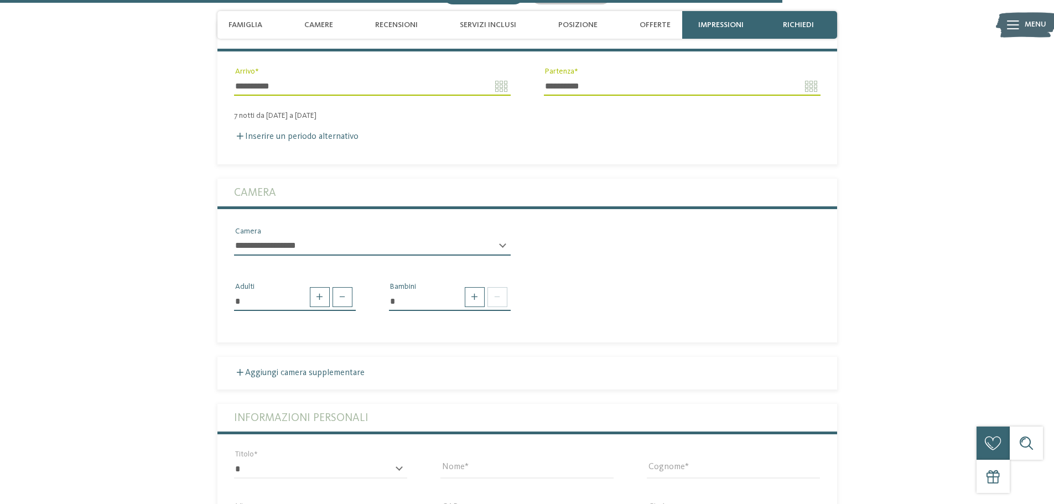
scroll to position [2476, 0]
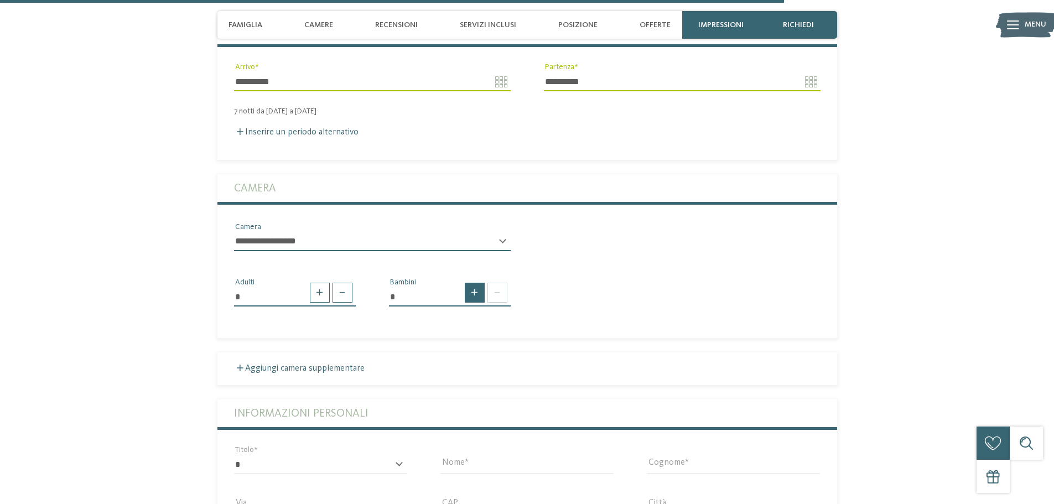
click at [475, 283] on span at bounding box center [475, 293] width 20 height 20
type input "*"
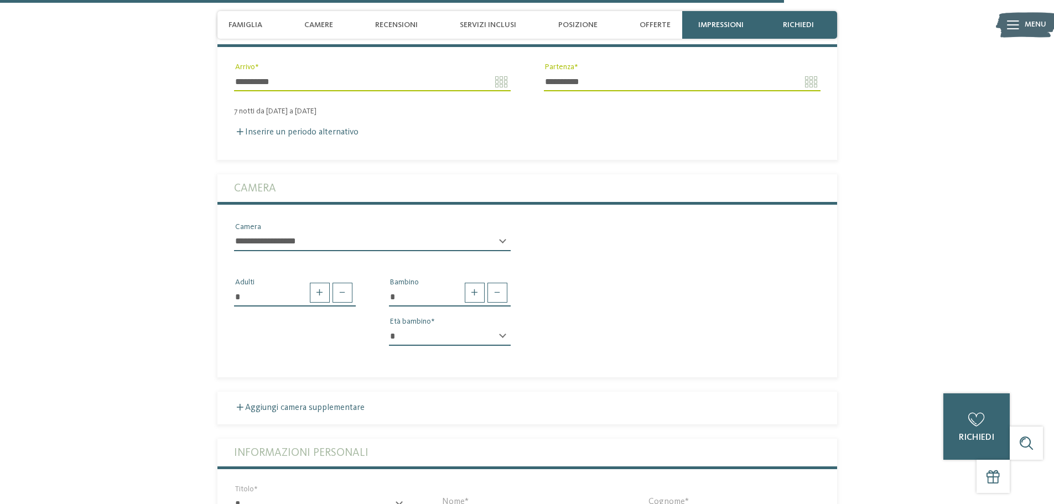
click at [496, 327] on select "* * * * * * * * * * * ** ** ** ** ** ** ** **" at bounding box center [450, 336] width 122 height 19
select select "*"
click at [389, 327] on select "* * * * * * * * * * * ** ** ** ** ** ** ** **" at bounding box center [450, 336] width 122 height 19
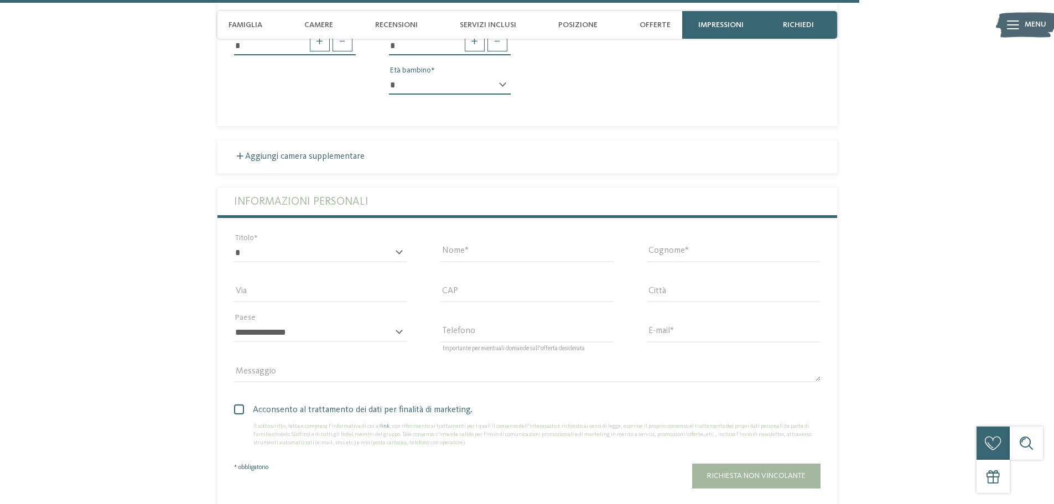
scroll to position [2753, 0]
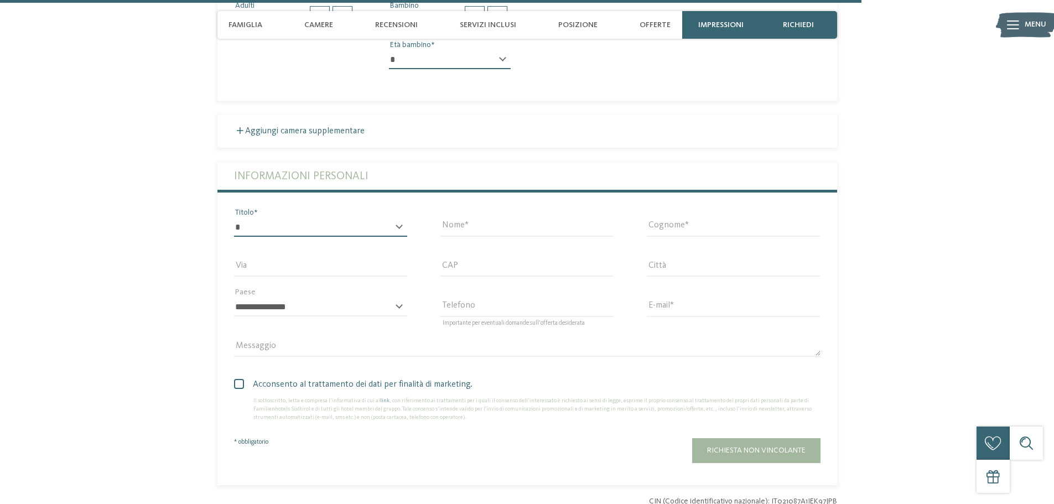
click at [395, 218] on select "* ****** ******* ******** ******" at bounding box center [320, 227] width 173 height 19
select select "*"
click at [234, 218] on select "* ****** ******* ******** ******" at bounding box center [320, 227] width 173 height 19
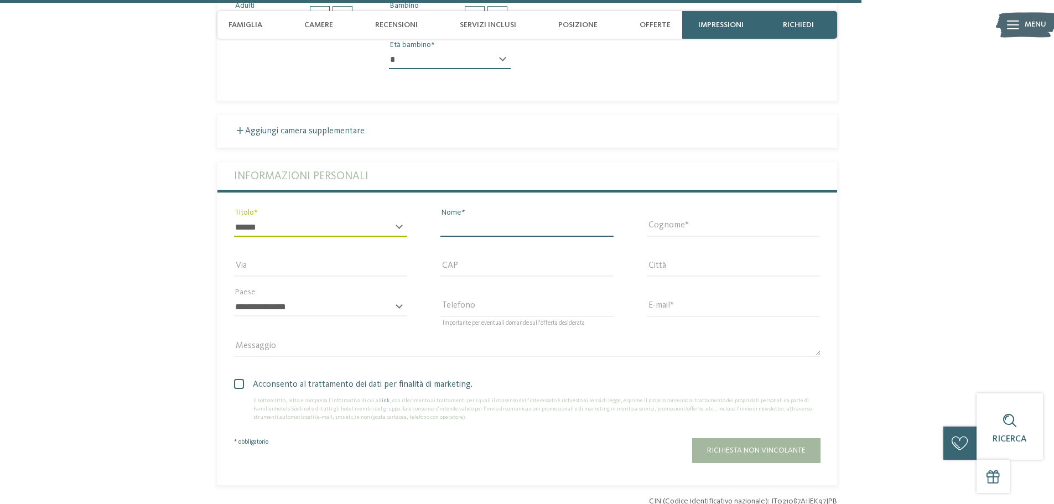
click at [500, 218] on input "Nome" at bounding box center [527, 227] width 173 height 19
type input "********"
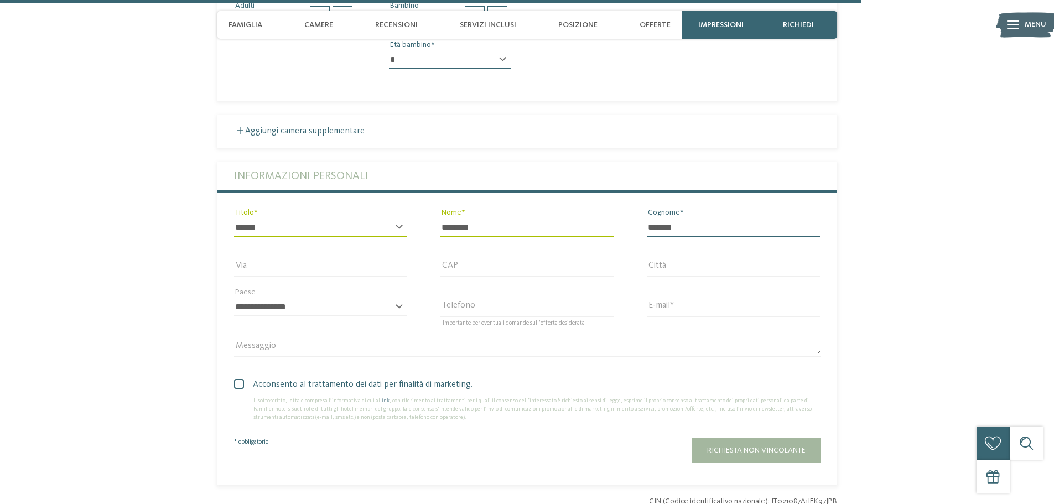
type input "*******"
type input "**********"
type input "****"
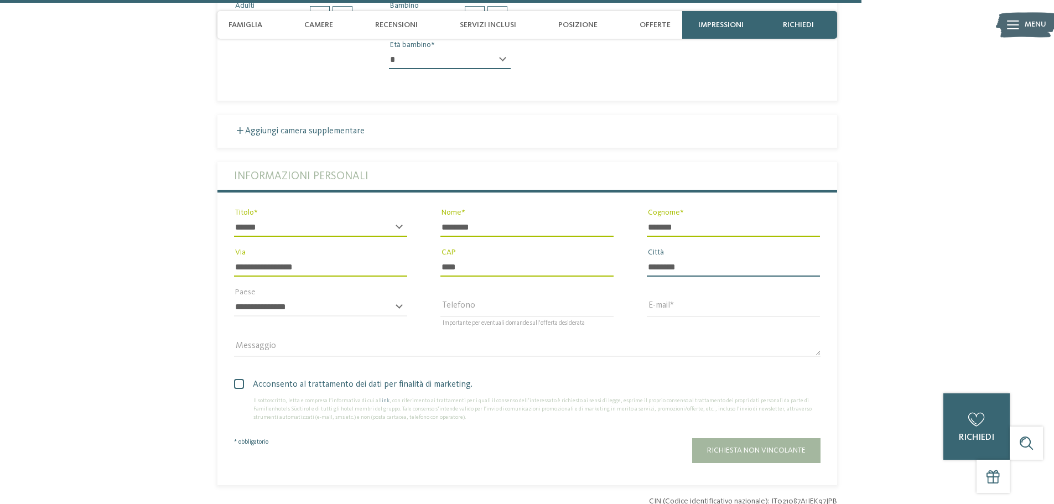
type input "********"
click at [380, 298] on select "**********" at bounding box center [320, 307] width 173 height 19
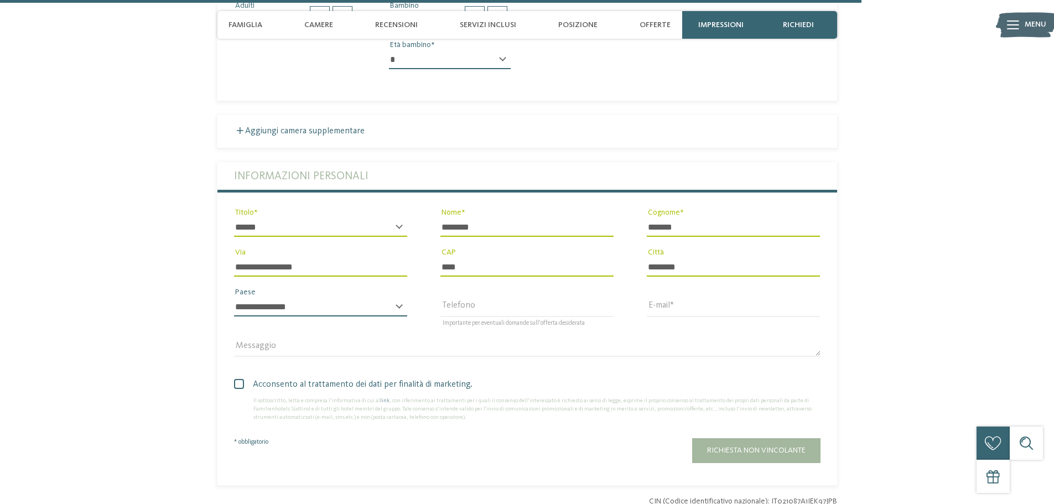
select select "**"
click at [234, 298] on select "**********" at bounding box center [320, 307] width 173 height 19
click at [670, 298] on input "E-mail" at bounding box center [733, 307] width 173 height 19
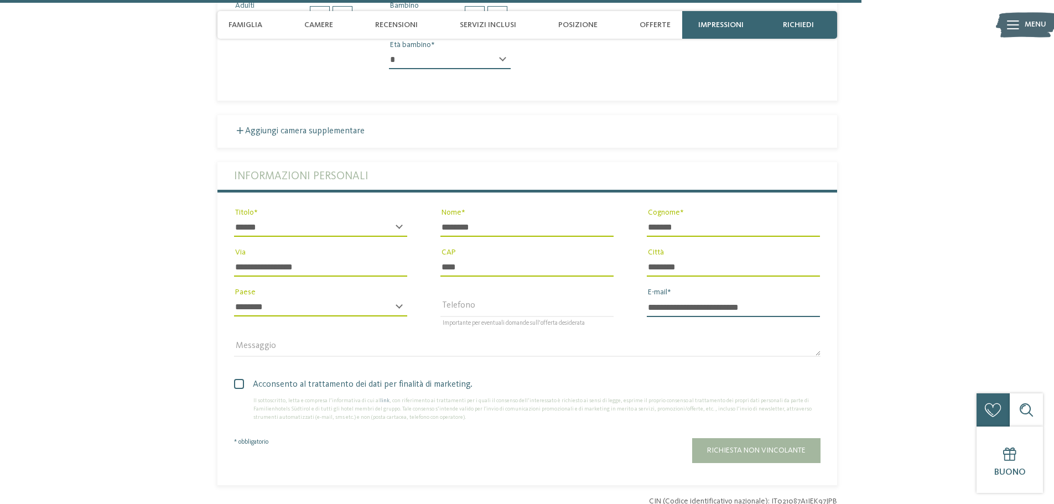
type input "**********"
click at [239, 379] on span at bounding box center [239, 384] width 10 height 10
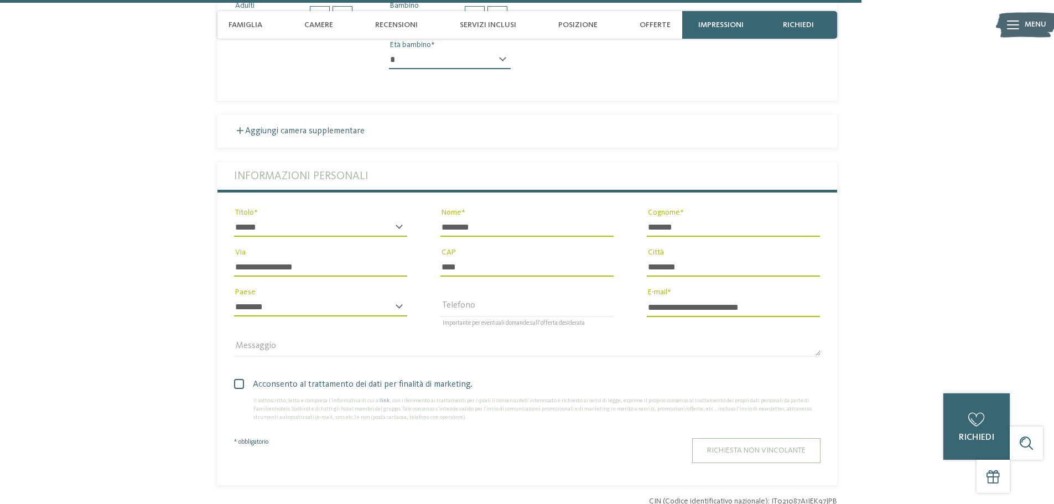
click at [733, 447] on span "Richiesta non vincolante" at bounding box center [756, 451] width 99 height 8
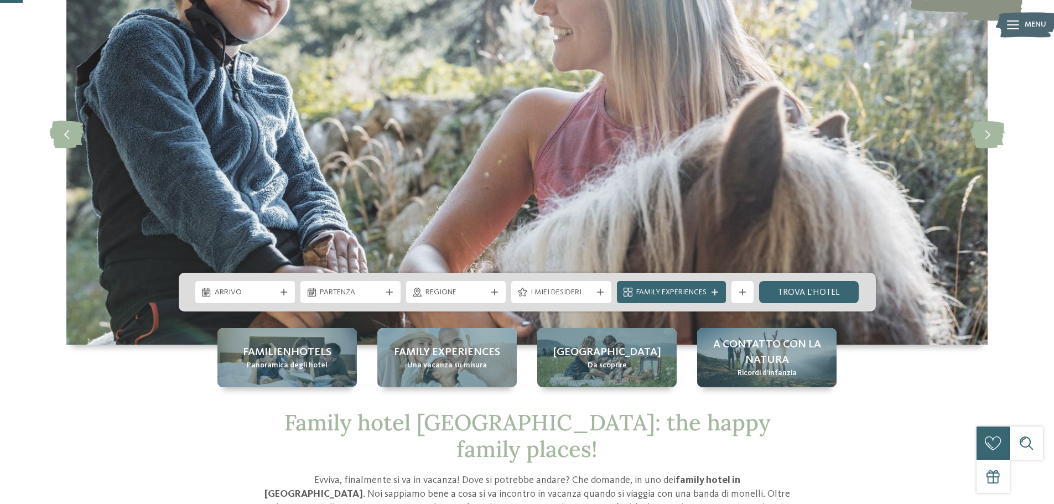
scroll to position [111, 0]
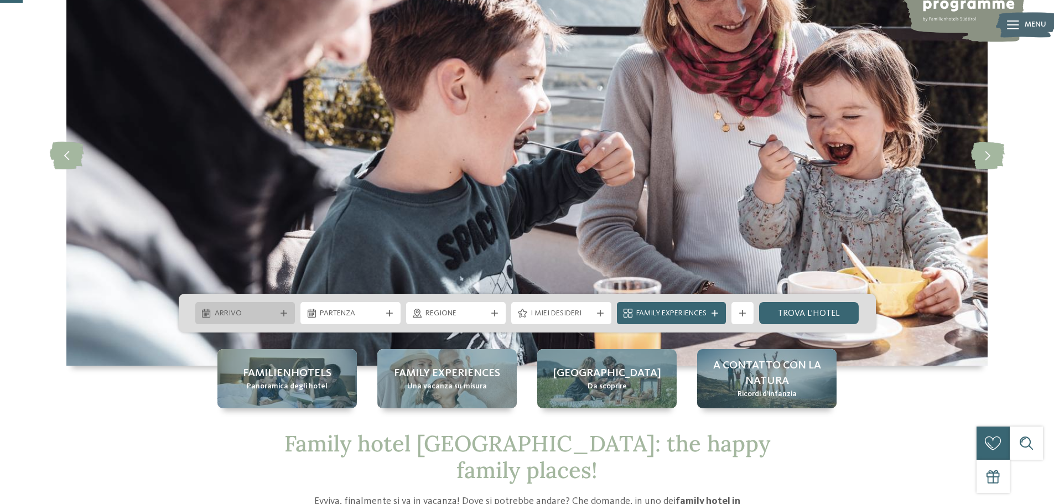
click at [250, 308] on span "Arrivo" at bounding box center [245, 313] width 61 height 11
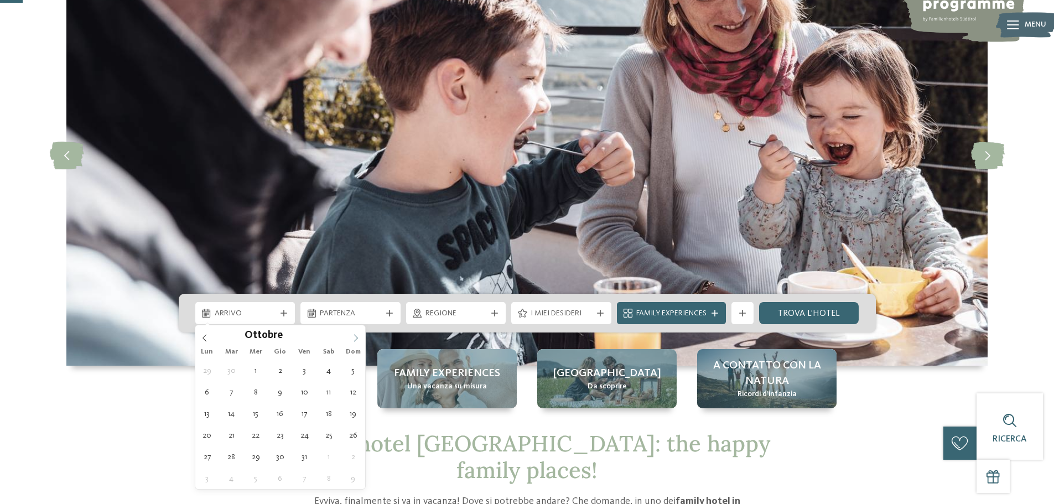
click at [351, 340] on span at bounding box center [355, 334] width 19 height 19
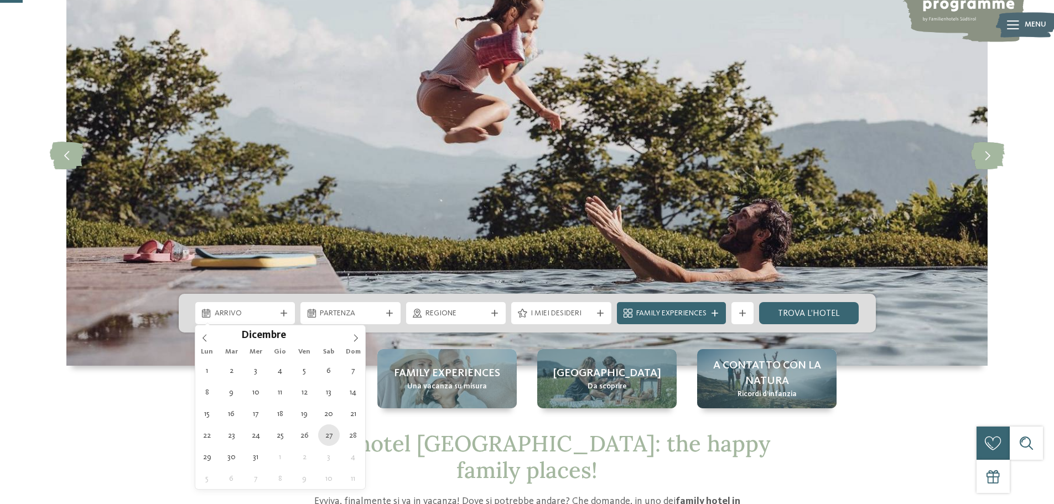
type div "[DATE]"
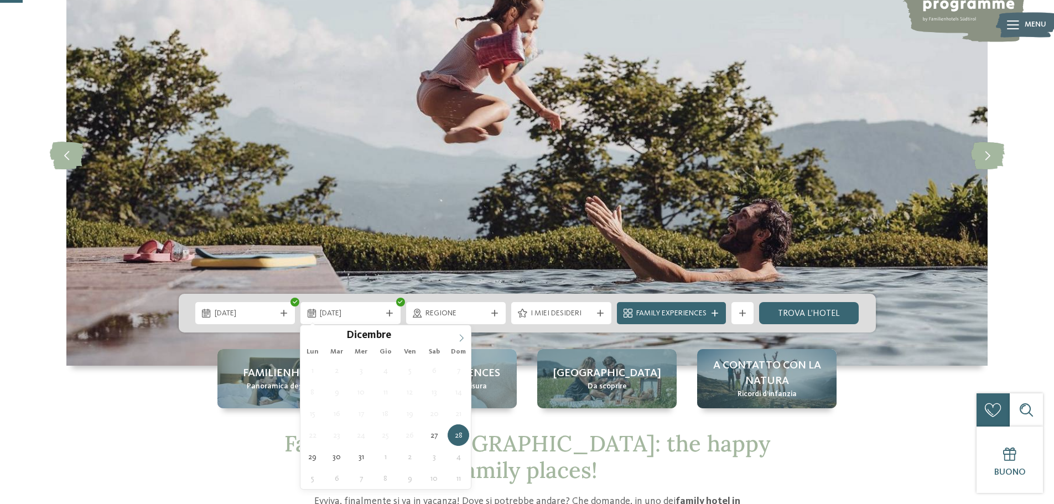
type input "****"
click at [461, 333] on span at bounding box center [461, 334] width 19 height 19
type div "[DATE]"
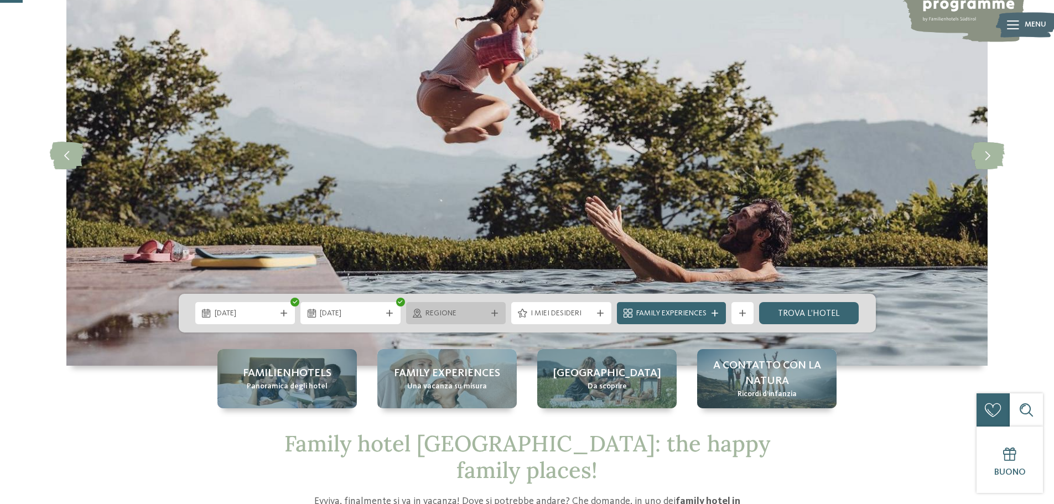
click at [494, 320] on div "Regione" at bounding box center [456, 313] width 100 height 22
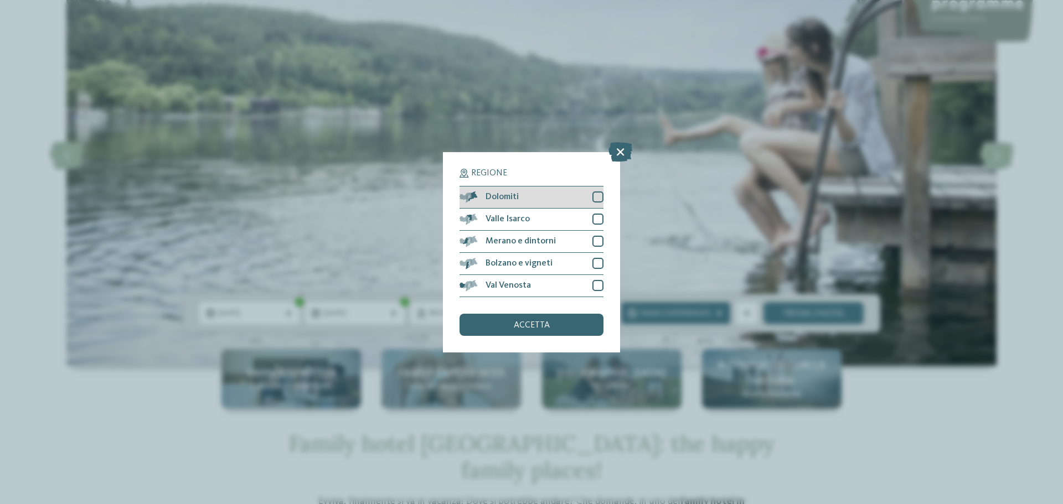
click at [596, 198] on div at bounding box center [597, 197] width 11 height 11
click at [598, 219] on div at bounding box center [597, 219] width 11 height 11
click at [598, 237] on div at bounding box center [597, 241] width 11 height 11
click at [594, 262] on div at bounding box center [597, 263] width 11 height 11
drag, startPoint x: 597, startPoint y: 280, endPoint x: 593, endPoint y: 297, distance: 17.5
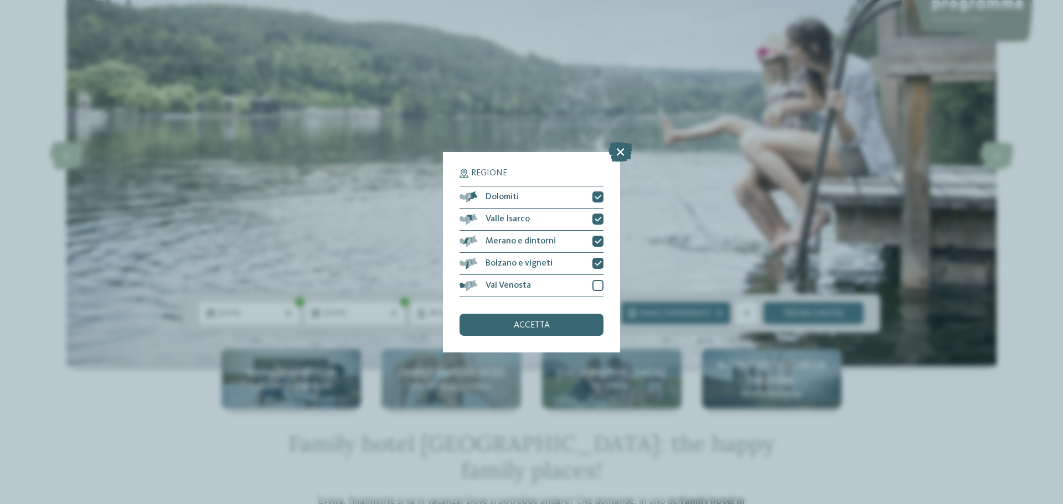
click at [597, 280] on div at bounding box center [597, 285] width 11 height 11
click at [562, 324] on div "accetta" at bounding box center [531, 325] width 144 height 22
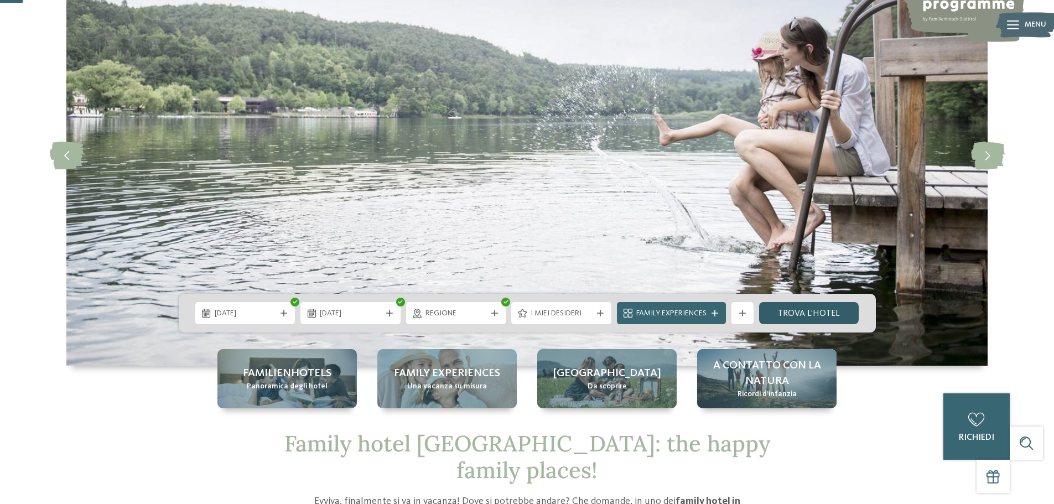
click at [813, 313] on link "trova l’hotel" at bounding box center [809, 313] width 100 height 22
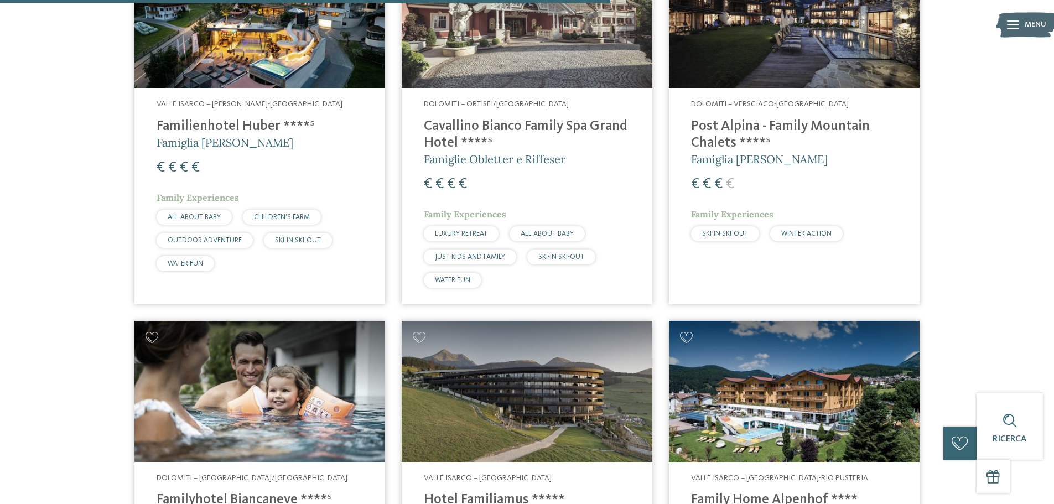
scroll to position [1550, 0]
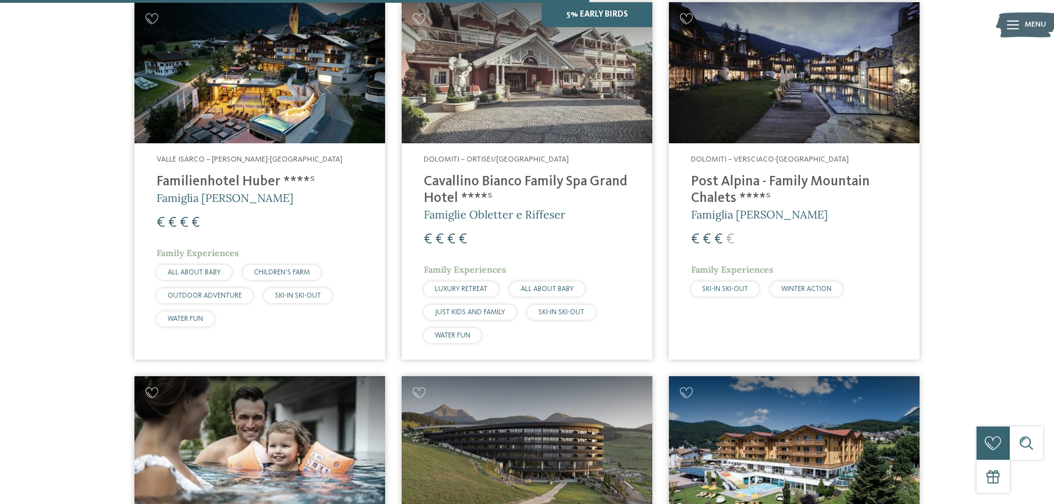
click at [757, 199] on h4 "Post Alpina - Family Mountain Chalets ****ˢ" at bounding box center [794, 190] width 206 height 33
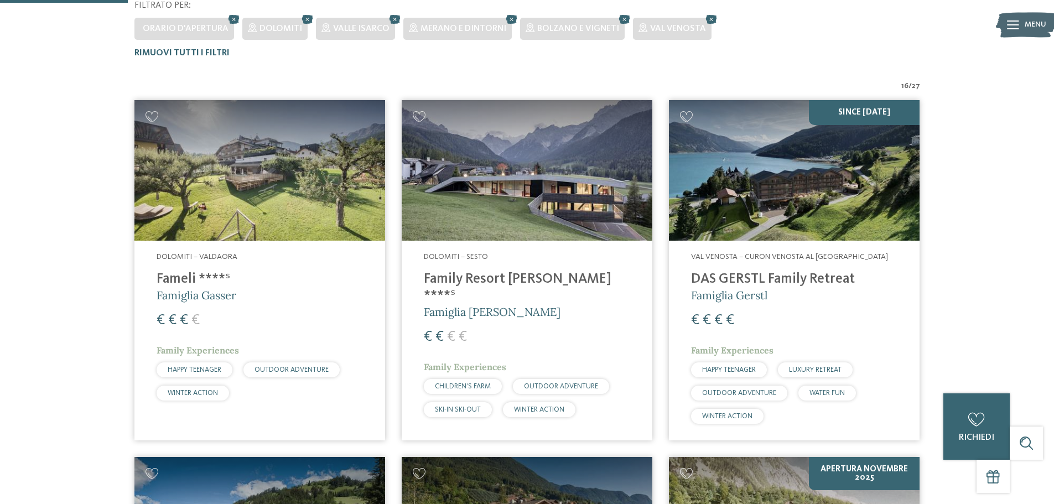
scroll to position [387, 0]
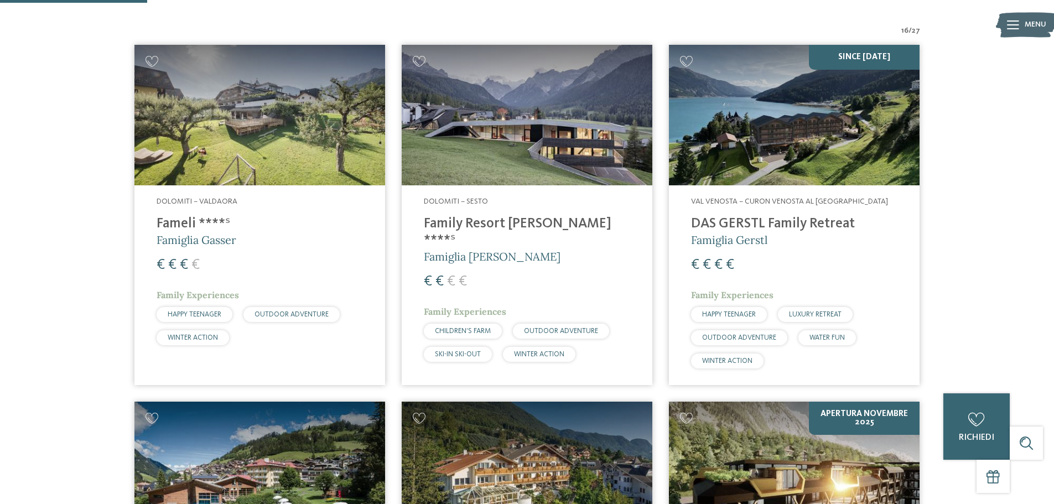
click at [472, 219] on h4 "Family Resort [PERSON_NAME] ****ˢ" at bounding box center [527, 232] width 206 height 33
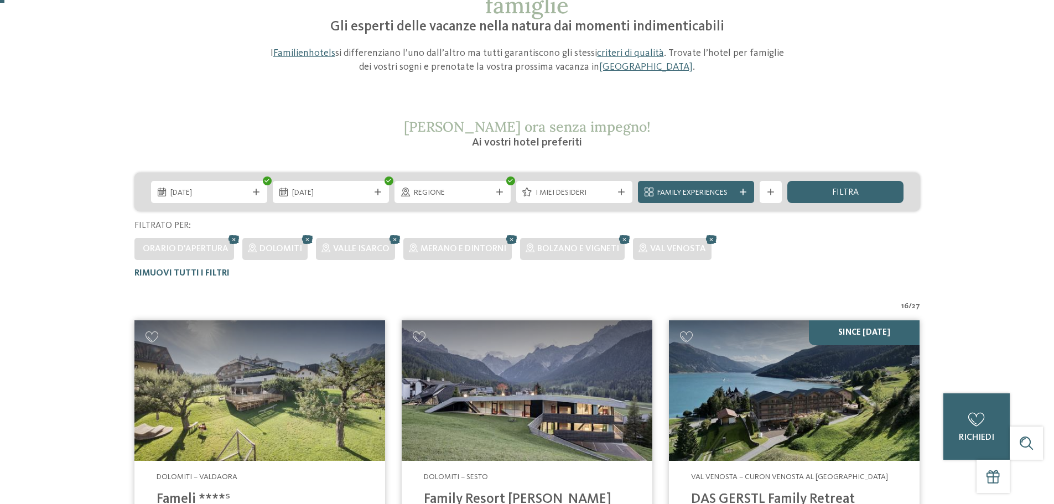
scroll to position [0, 0]
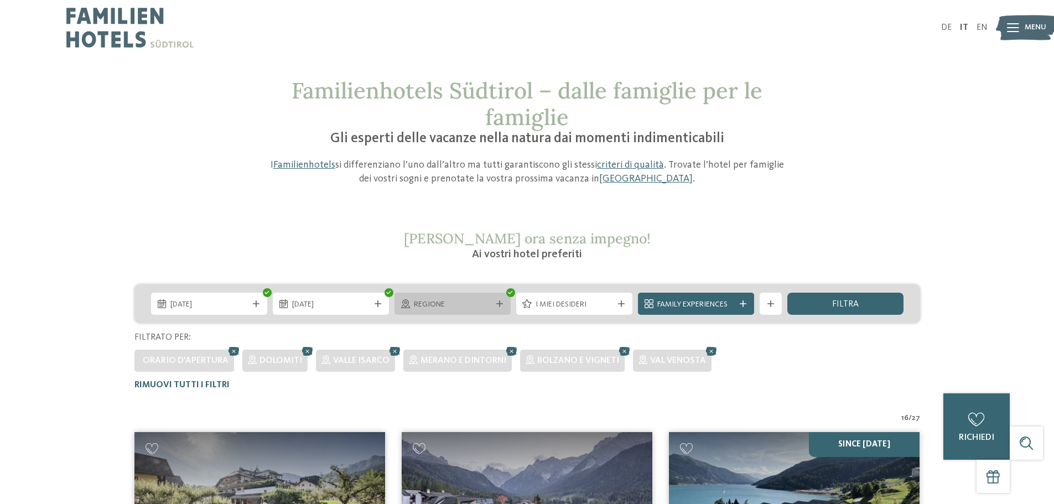
click at [466, 307] on span "Regione" at bounding box center [452, 304] width 77 height 11
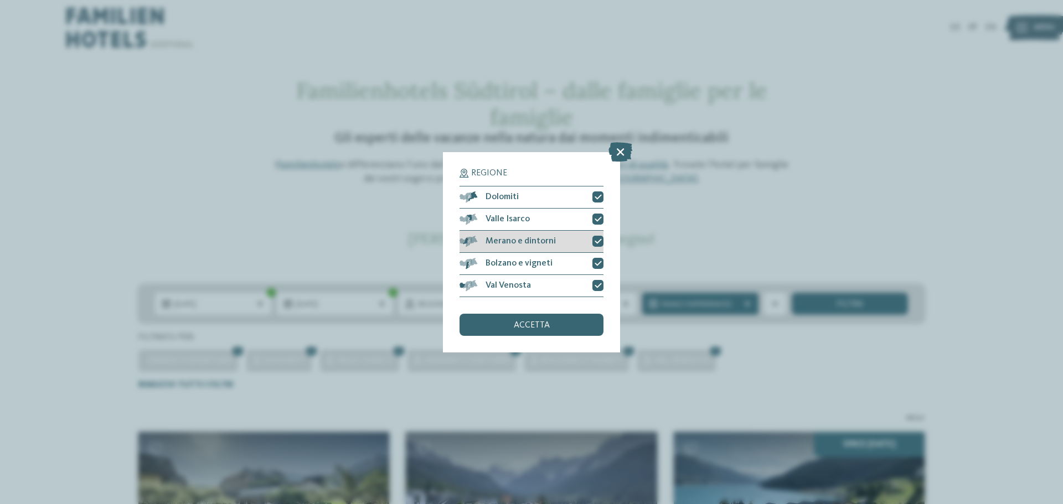
click at [525, 242] on span "Merano e dintorni" at bounding box center [520, 241] width 70 height 9
click at [597, 258] on div at bounding box center [597, 263] width 11 height 11
drag, startPoint x: 597, startPoint y: 284, endPoint x: 596, endPoint y: 278, distance: 6.2
click at [596, 283] on icon at bounding box center [597, 285] width 7 height 7
click at [598, 212] on div "Valle Isarco" at bounding box center [531, 220] width 144 height 22
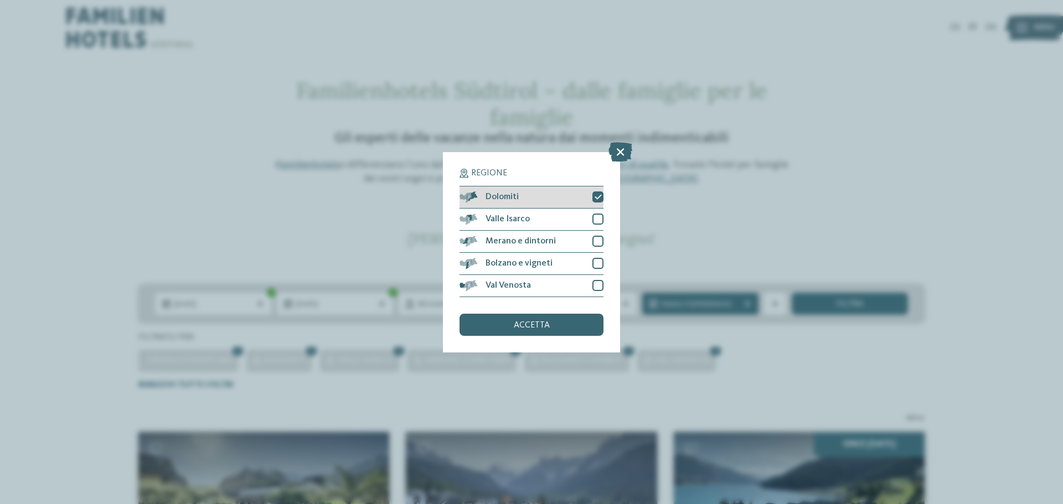
click at [599, 196] on icon at bounding box center [597, 197] width 7 height 7
click at [598, 245] on div at bounding box center [597, 241] width 11 height 11
click at [549, 328] on span "accetta" at bounding box center [532, 325] width 36 height 9
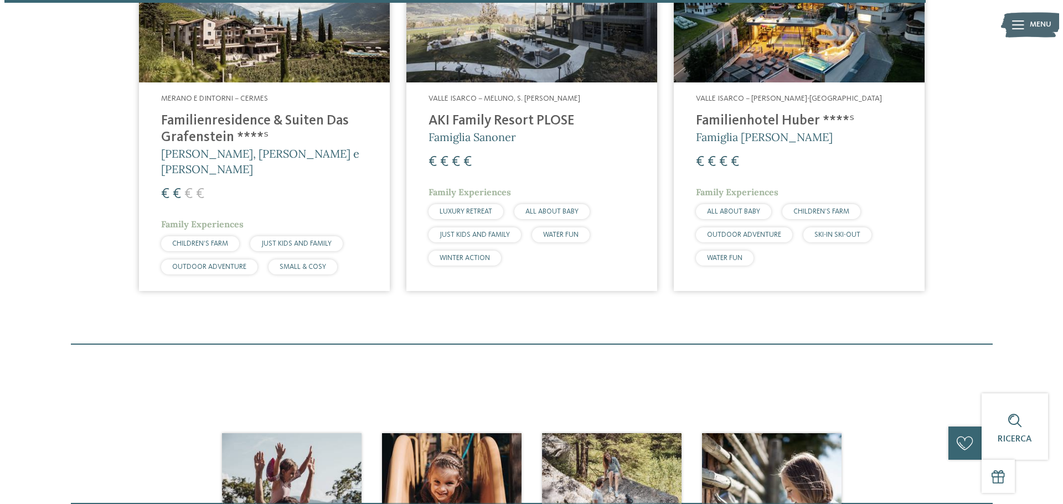
scroll to position [3376, 0]
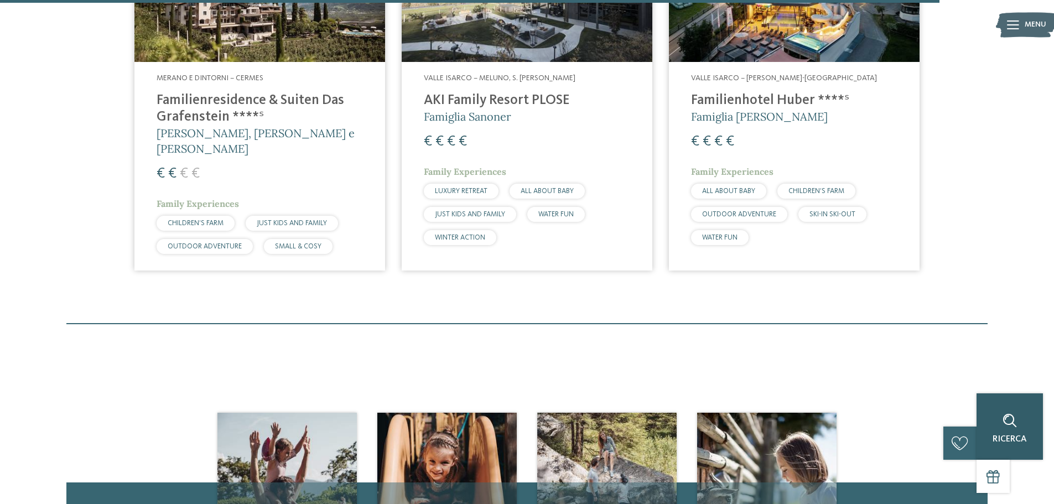
click at [1009, 408] on div "Ricerca" at bounding box center [1010, 427] width 66 height 66
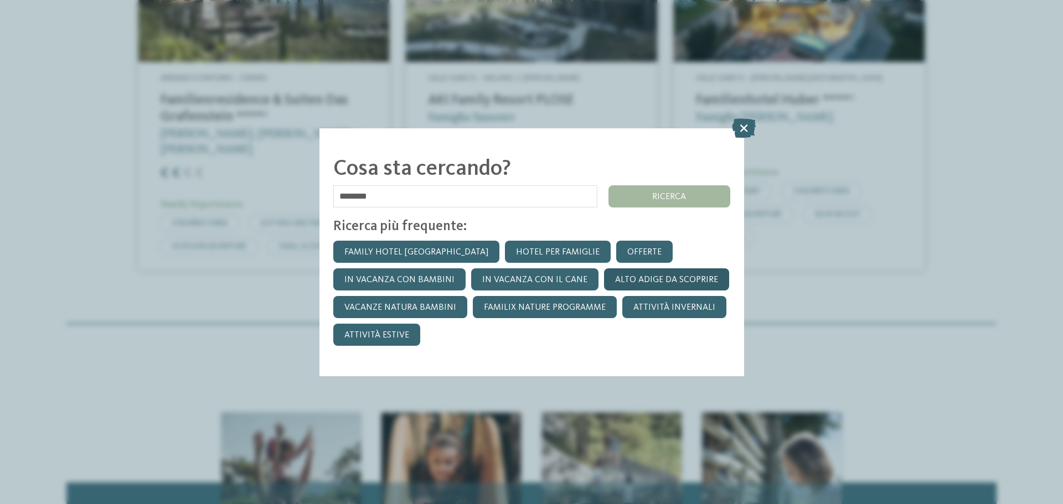
type input "********"
click input "*******" at bounding box center [0, 0] width 0 height 0
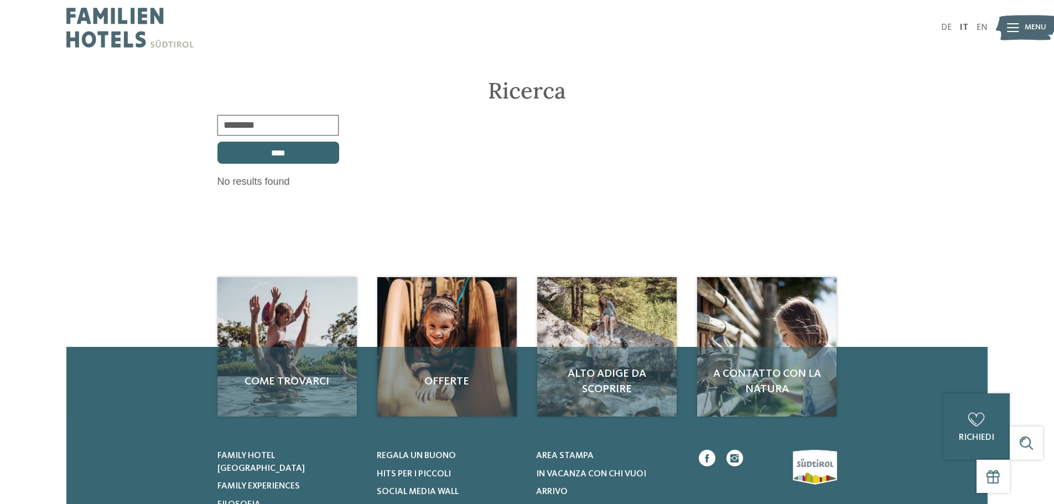
click at [263, 123] on input "********" at bounding box center [279, 125] width 122 height 20
drag, startPoint x: 263, startPoint y: 123, endPoint x: 84, endPoint y: 102, distance: 180.6
click at [102, 97] on div "Ricerca Search box ******** Reset ****" at bounding box center [527, 132] width 1054 height 111
type input "******"
click at [218, 142] on input "****" at bounding box center [279, 153] width 122 height 22
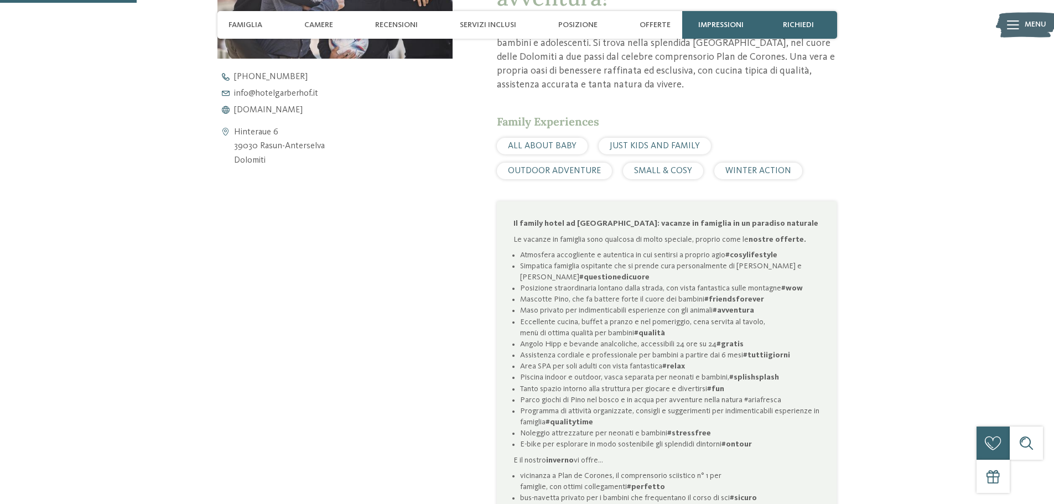
scroll to position [720, 0]
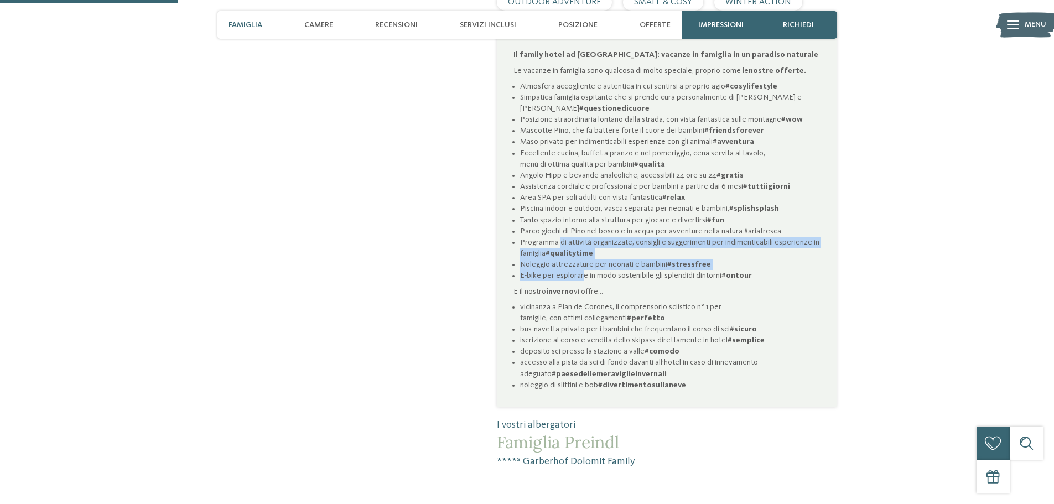
drag, startPoint x: 562, startPoint y: 239, endPoint x: 581, endPoint y: 270, distance: 36.6
click at [581, 270] on ul "Atmosfera accogliente e autentica in cui sentirsi a proprio agio #cosylifestyle…" at bounding box center [667, 181] width 307 height 201
click at [581, 270] on li "E-bike per esplorare in modo sostenibile gli splendidi dintorni #ontour" at bounding box center [670, 275] width 300 height 11
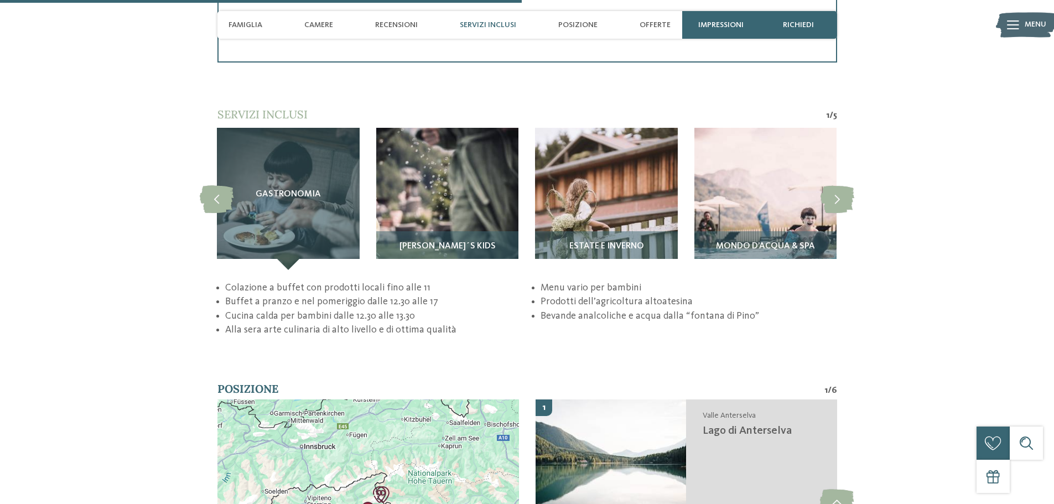
scroll to position [2214, 0]
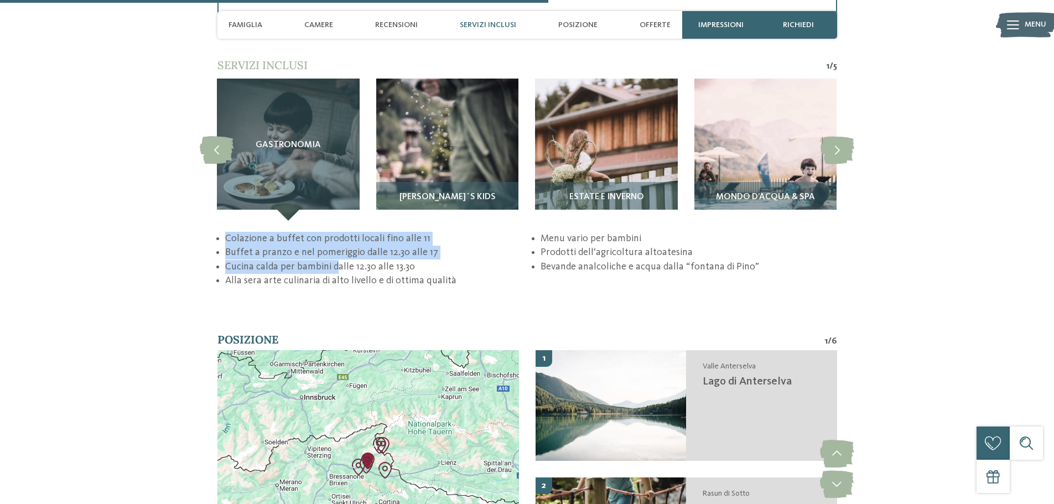
drag, startPoint x: 222, startPoint y: 238, endPoint x: 334, endPoint y: 263, distance: 114.7
click at [334, 263] on ul "Colazione a buffet con prodotti locali fino alle 11 Buffet a pranzo e nel pomer…" at bounding box center [528, 260] width 620 height 56
click at [334, 263] on li "Cucina calda per bambini dalle 12.30 alle 13.30" at bounding box center [373, 267] width 296 height 14
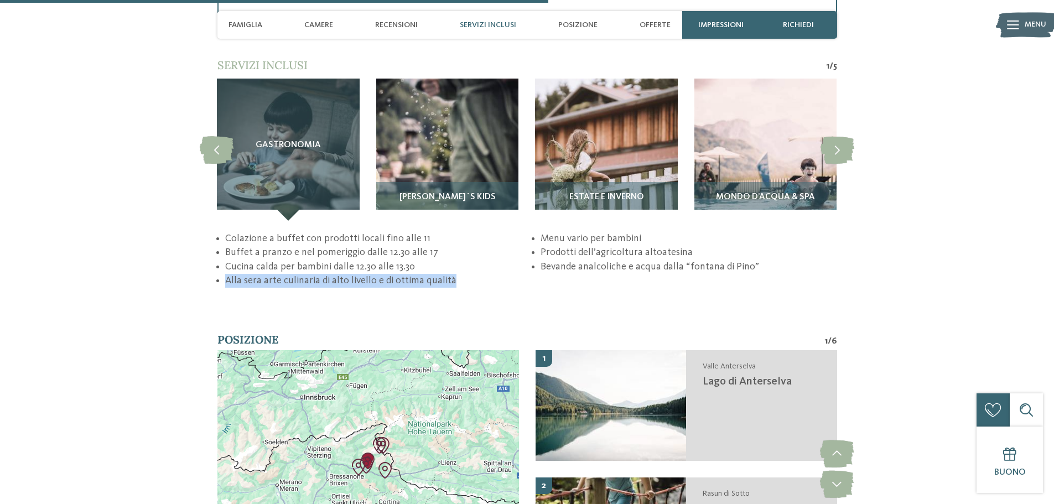
drag, startPoint x: 221, startPoint y: 278, endPoint x: 464, endPoint y: 284, distance: 242.5
click at [464, 284] on ul "Colazione a buffet con prodotti locali fino alle 11 Buffet a pranzo e nel pomer…" at bounding box center [528, 260] width 620 height 56
click at [464, 284] on li "Alla sera arte culinaria di alto livello e di ottima qualità" at bounding box center [373, 281] width 296 height 14
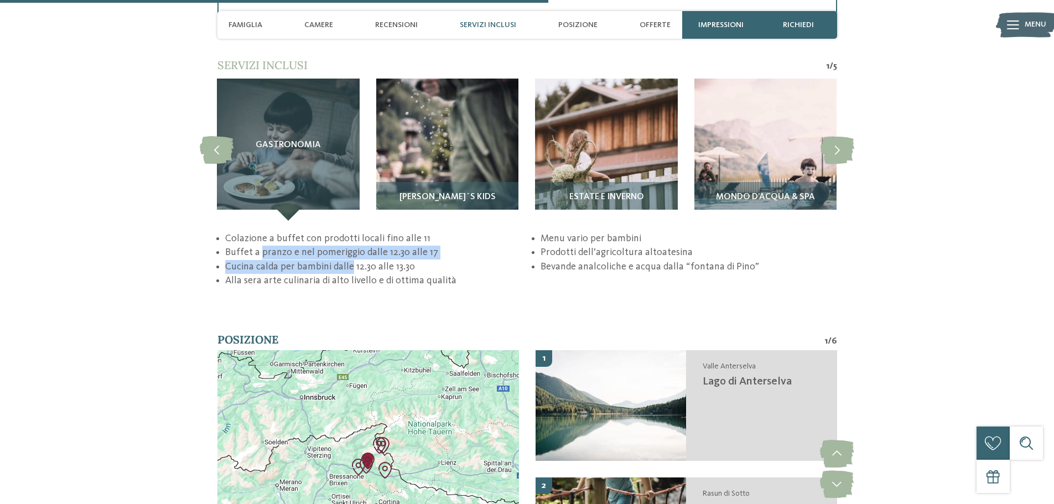
drag, startPoint x: 261, startPoint y: 251, endPoint x: 348, endPoint y: 261, distance: 87.5
click at [348, 261] on ul "Colazione a buffet con prodotti locali fino alle 11 Buffet a pranzo e nel pomer…" at bounding box center [528, 260] width 620 height 56
click at [348, 261] on li "Cucina calda per bambini dalle 12.30 alle 13.30" at bounding box center [373, 267] width 296 height 14
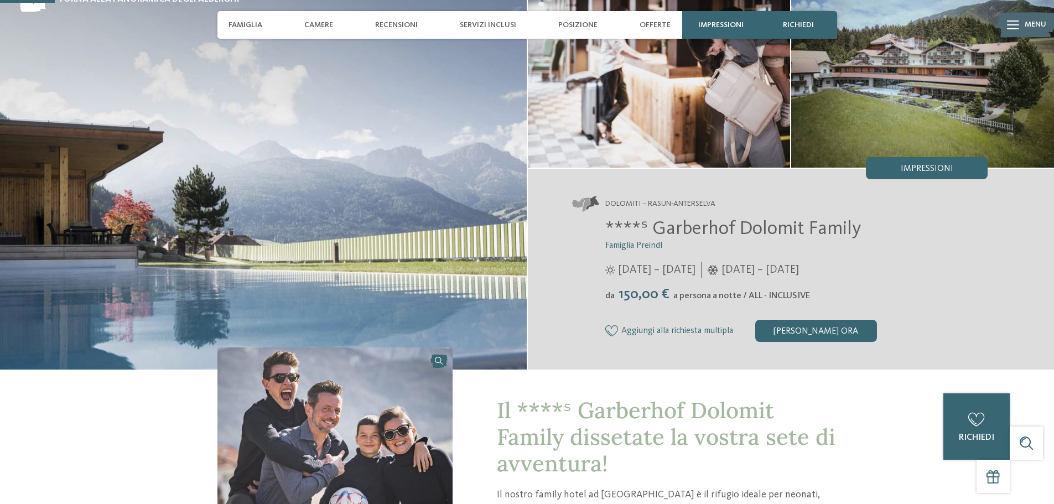
scroll to position [0, 0]
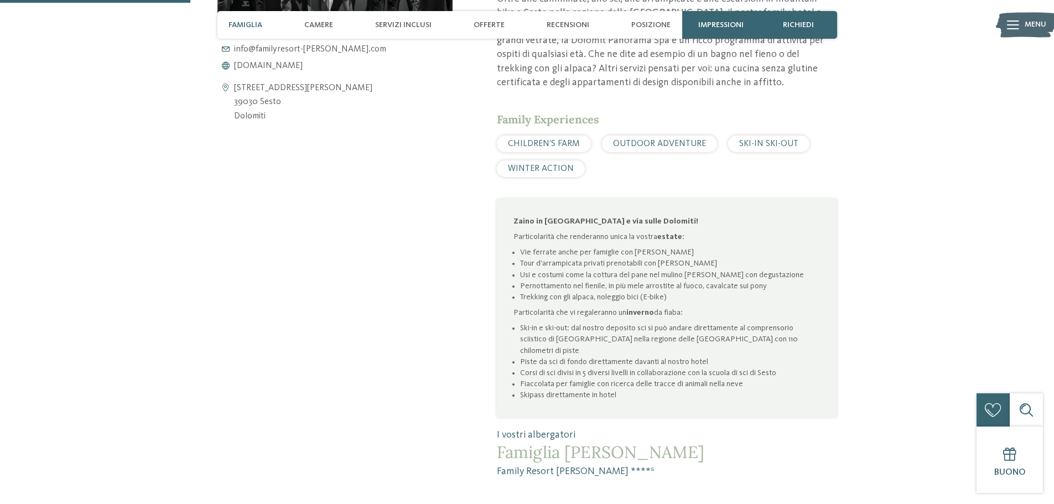
scroll to position [609, 0]
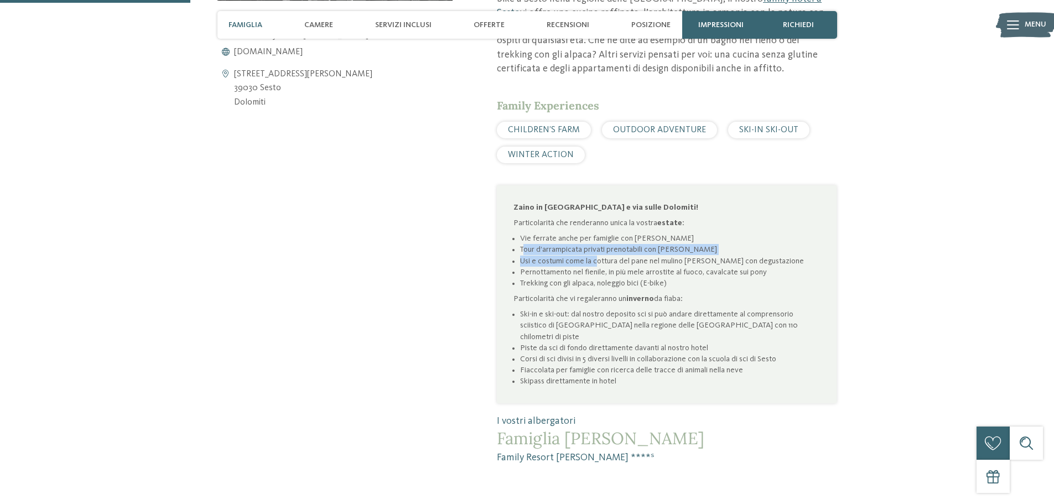
drag, startPoint x: 525, startPoint y: 220, endPoint x: 596, endPoint y: 231, distance: 71.6
click at [596, 233] on ul "Vie ferrate anche per famiglie con [PERSON_NAME] d’arrampicata privati prenotab…" at bounding box center [667, 261] width 307 height 56
click at [596, 256] on li "Usi e costumi come la cottura del pane nel mulino [PERSON_NAME] con degustazione" at bounding box center [670, 261] width 300 height 11
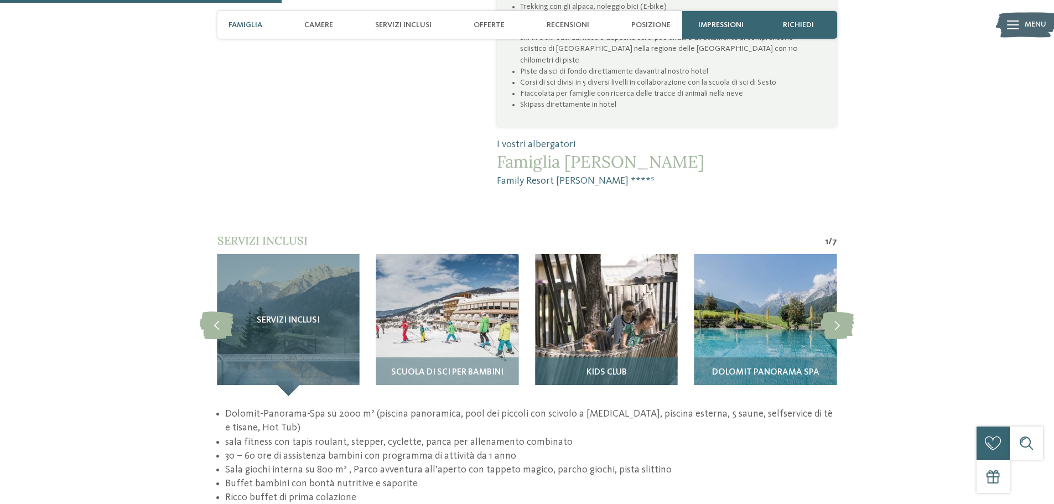
scroll to position [941, 0]
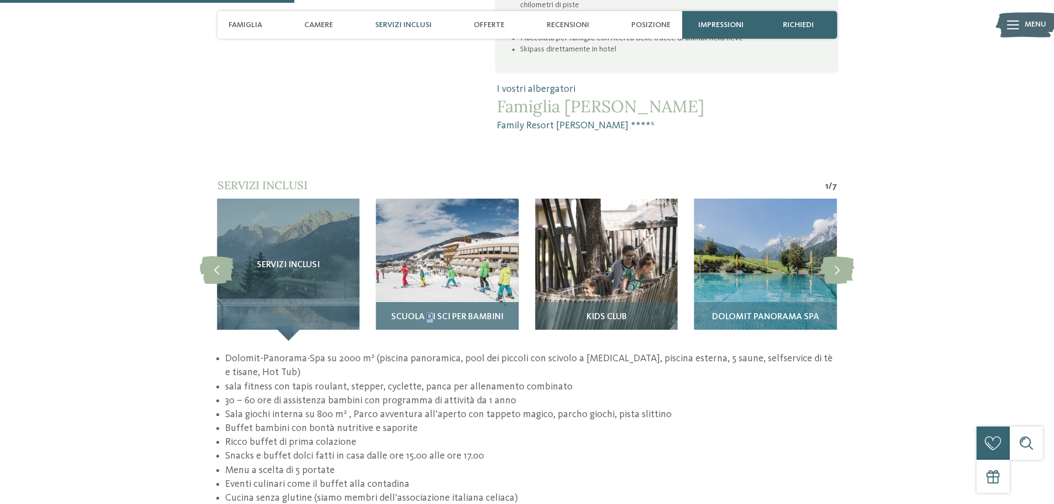
click at [430, 313] on span "Scuola di sci per bambini" at bounding box center [447, 318] width 112 height 10
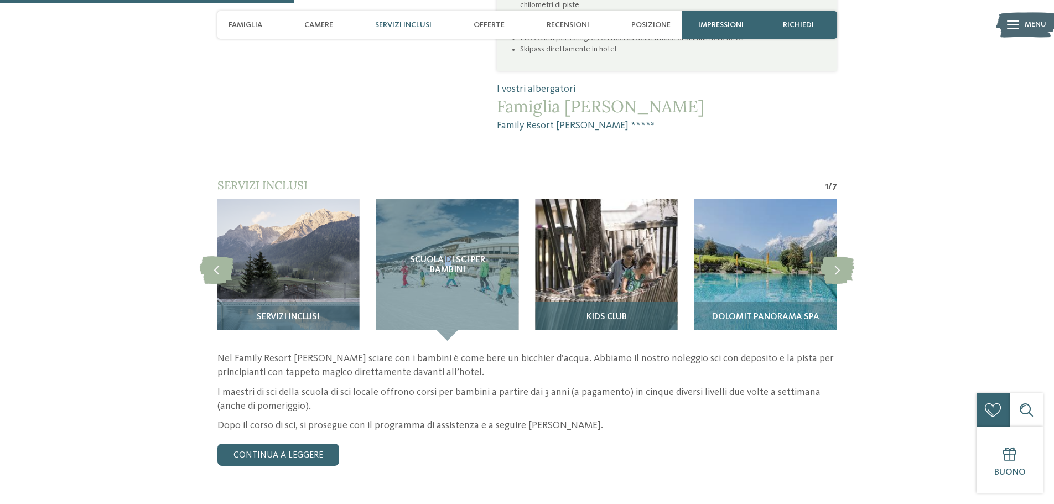
click at [573, 263] on img at bounding box center [606, 270] width 142 height 142
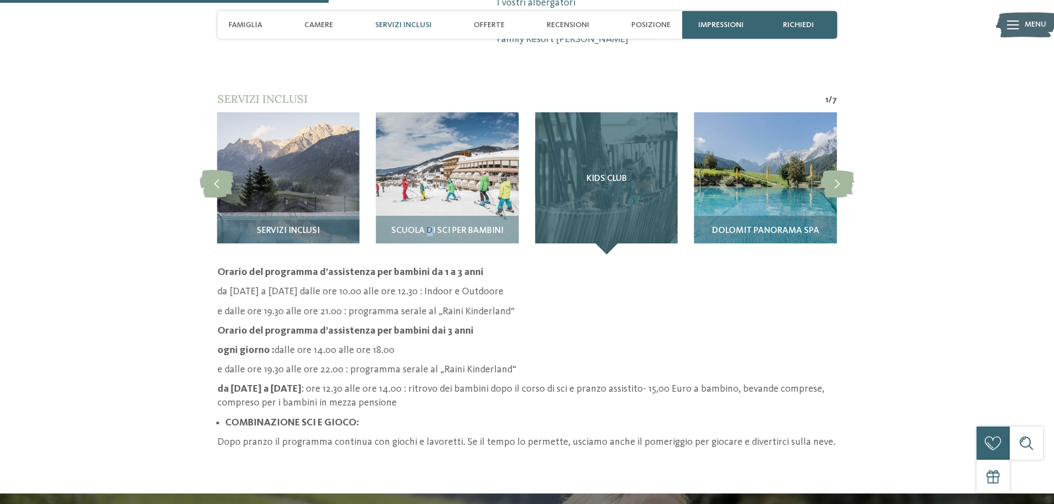
scroll to position [1052, 0]
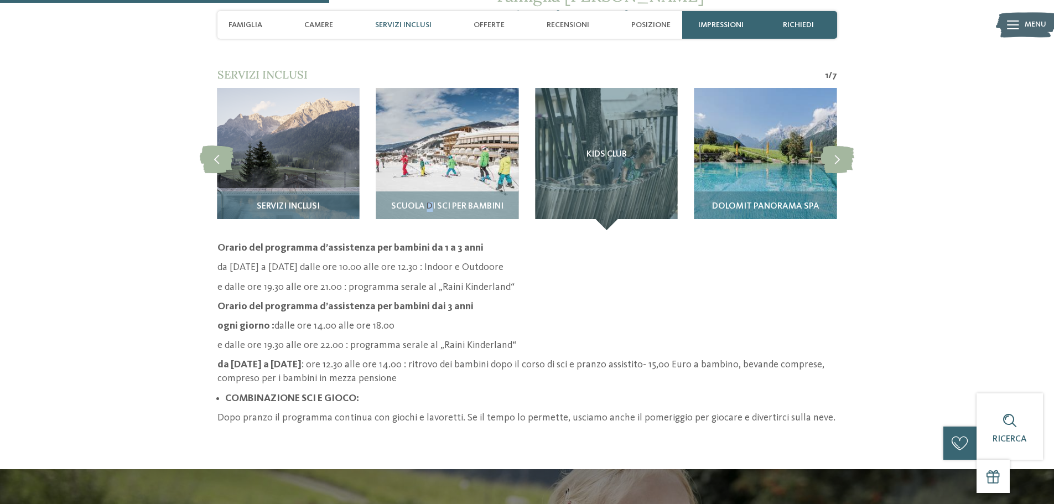
drag, startPoint x: 306, startPoint y: 327, endPoint x: 634, endPoint y: 348, distance: 328.9
click at [634, 358] on p "da [DATE] a [DATE] : ore 12.30 alle ore 14.00 : ritrovo dei bambini dopo il cor…" at bounding box center [528, 372] width 620 height 28
click at [784, 202] on span "Dolomit Panorama SPA" at bounding box center [765, 207] width 107 height 10
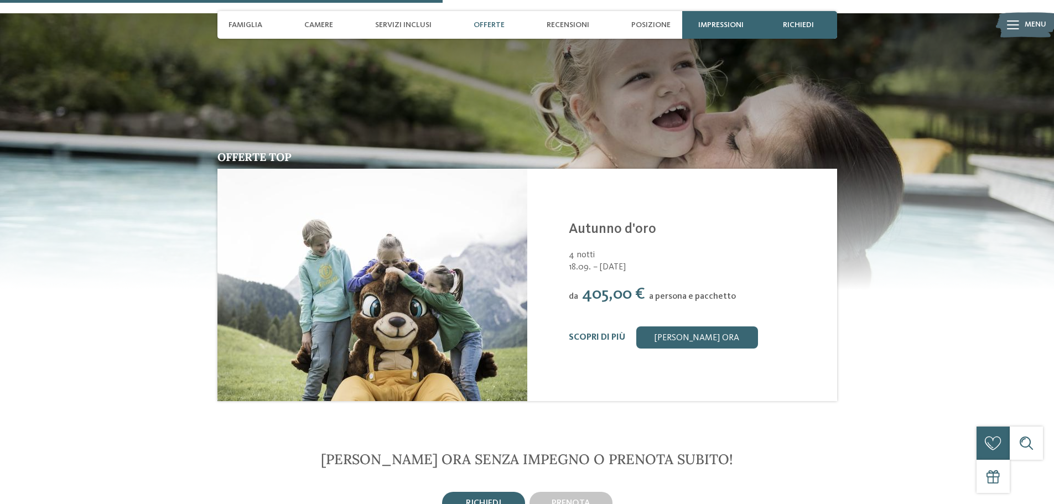
scroll to position [1439, 0]
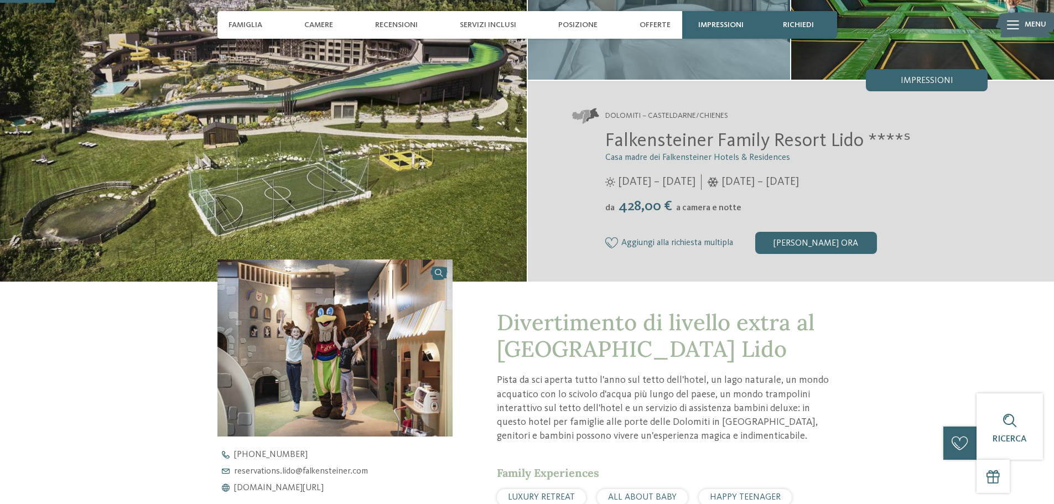
scroll to position [166, 0]
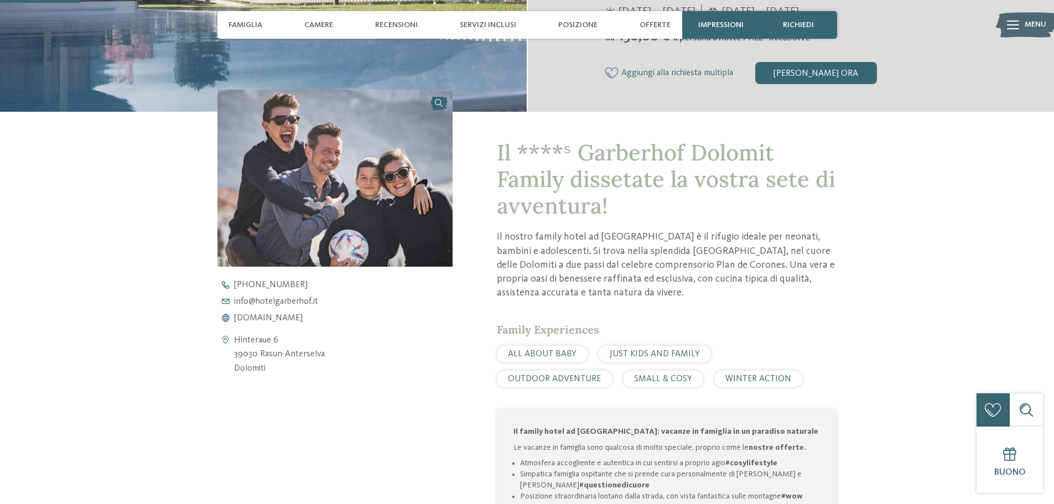
scroll to position [443, 0]
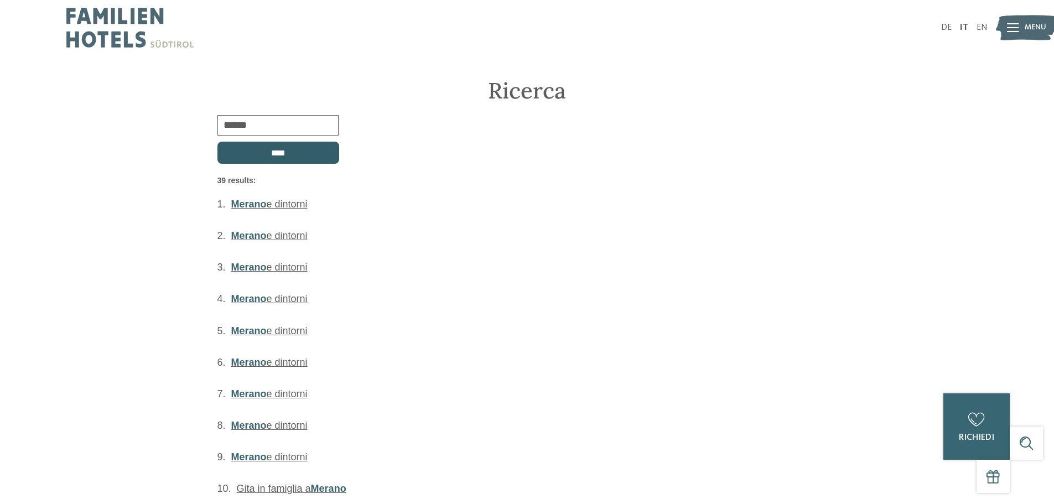
click at [260, 152] on input "****" at bounding box center [279, 153] width 122 height 22
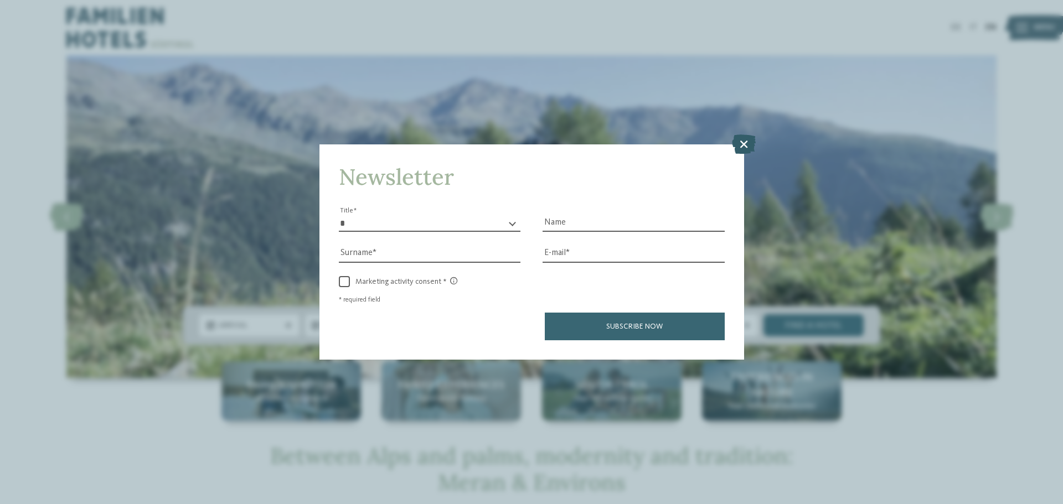
click at [744, 149] on icon at bounding box center [744, 143] width 24 height 19
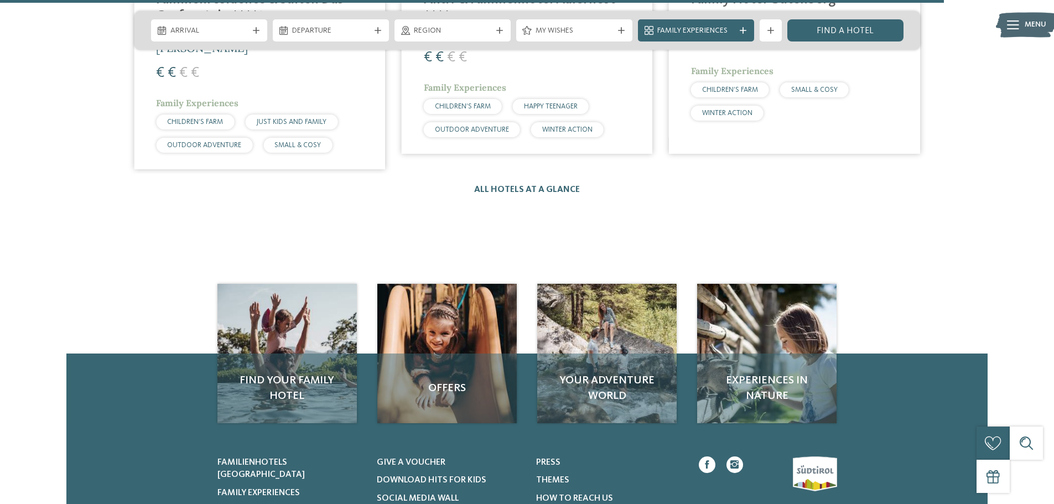
scroll to position [1993, 0]
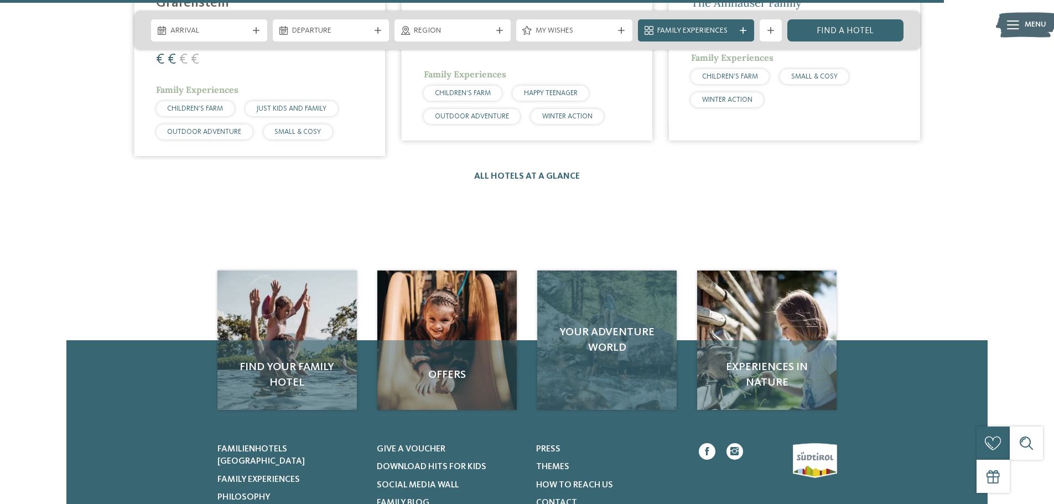
click at [612, 277] on div "Your adventure world" at bounding box center [606, 340] width 139 height 139
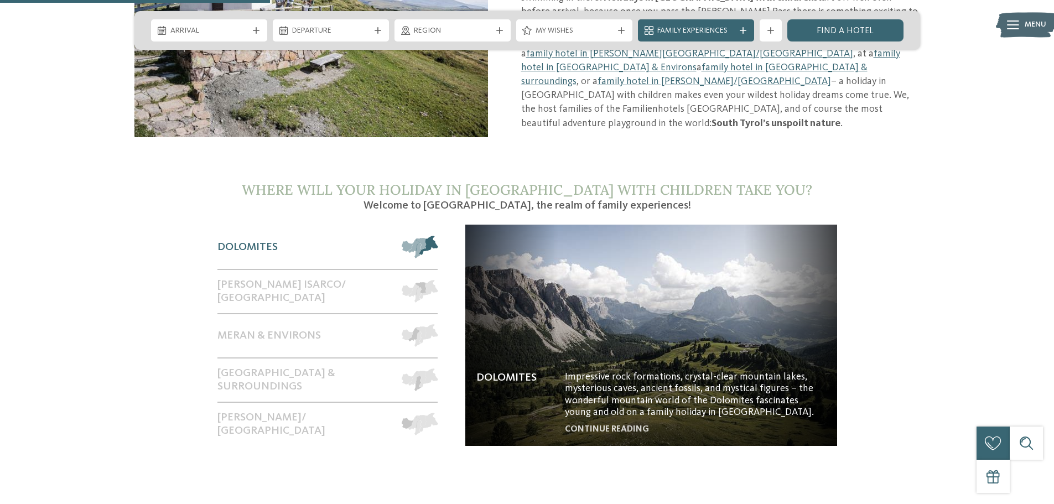
scroll to position [720, 0]
